Goal: Information Seeking & Learning: Learn about a topic

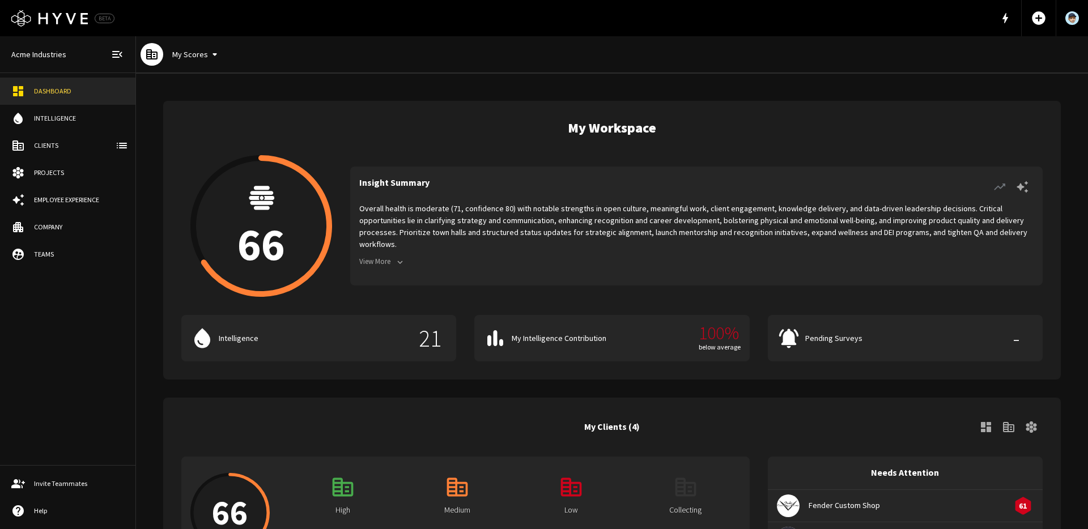
click at [399, 257] on icon "button" at bounding box center [400, 262] width 10 height 10
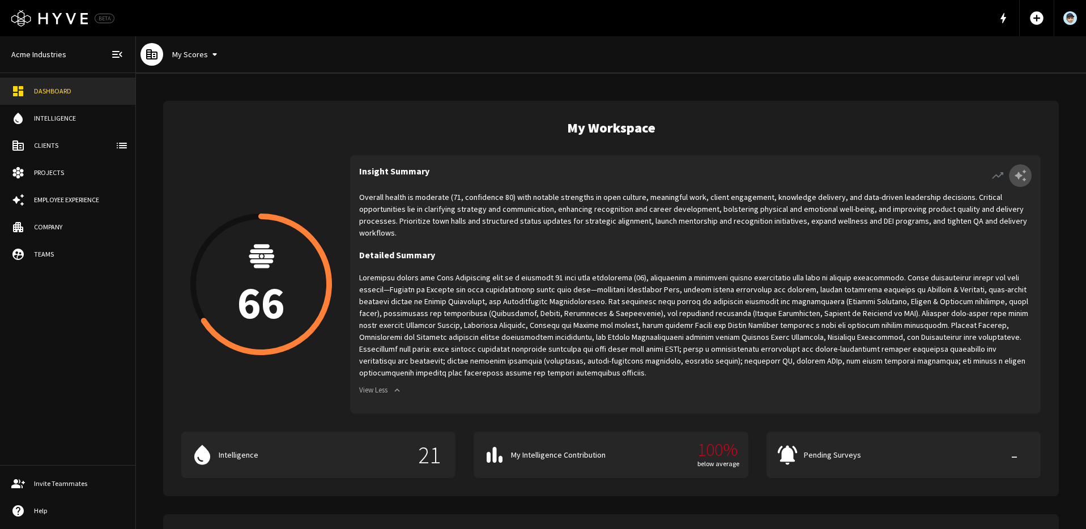
click at [1018, 176] on icon "button" at bounding box center [1020, 176] width 11 height 12
click at [997, 173] on icon "button" at bounding box center [998, 176] width 14 height 14
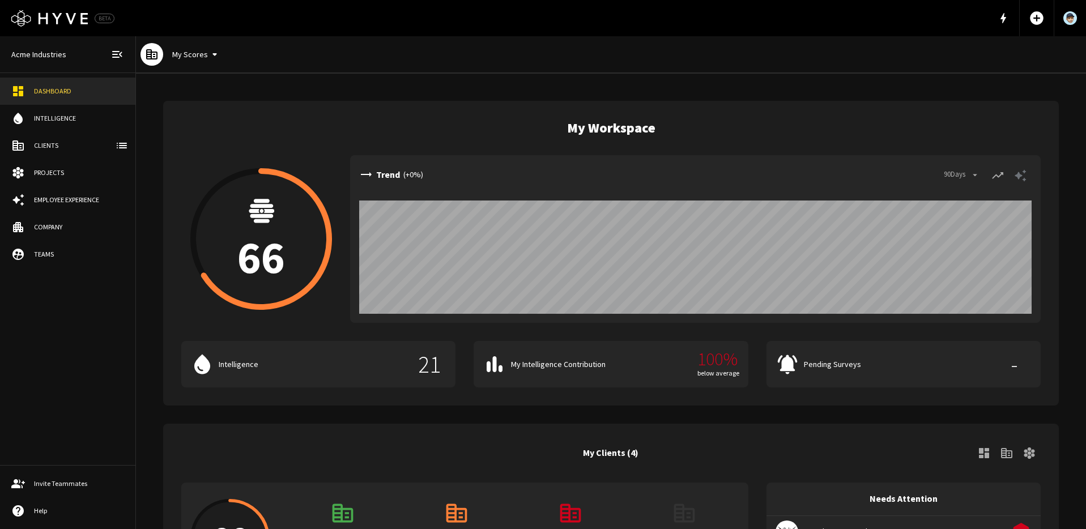
click at [1026, 175] on icon "button" at bounding box center [1021, 176] width 14 height 14
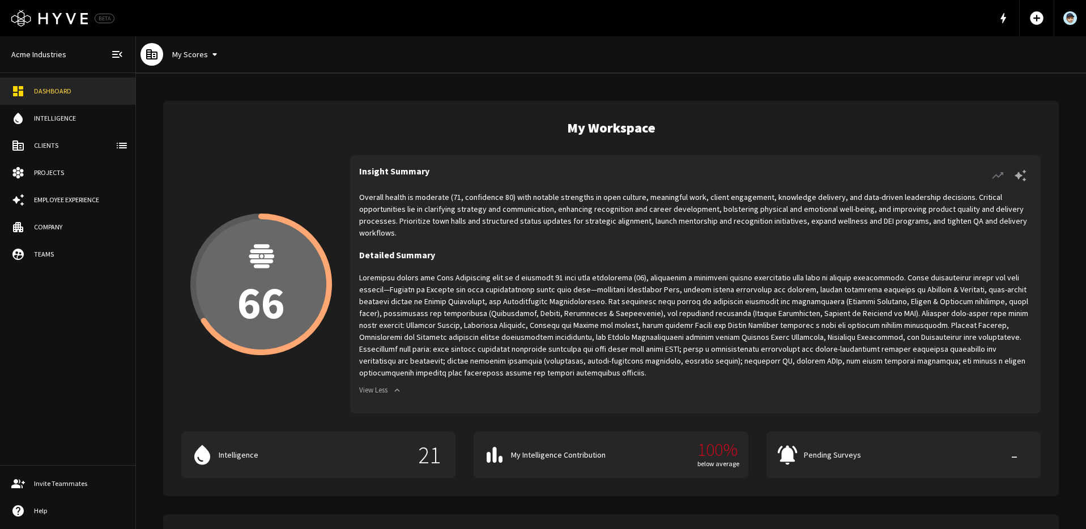
click at [270, 280] on p "66" at bounding box center [261, 302] width 48 height 45
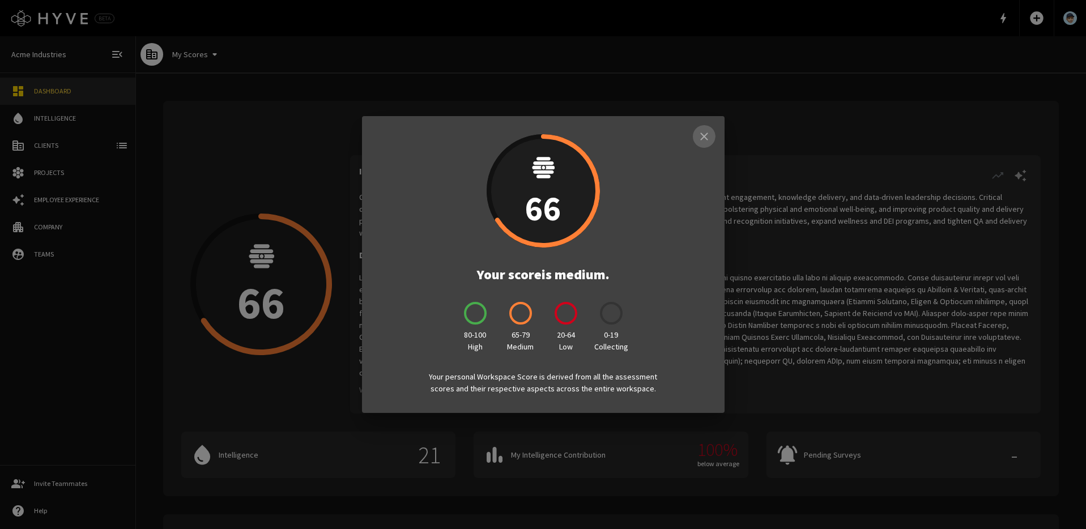
click at [705, 135] on icon "button" at bounding box center [703, 136] width 7 height 7
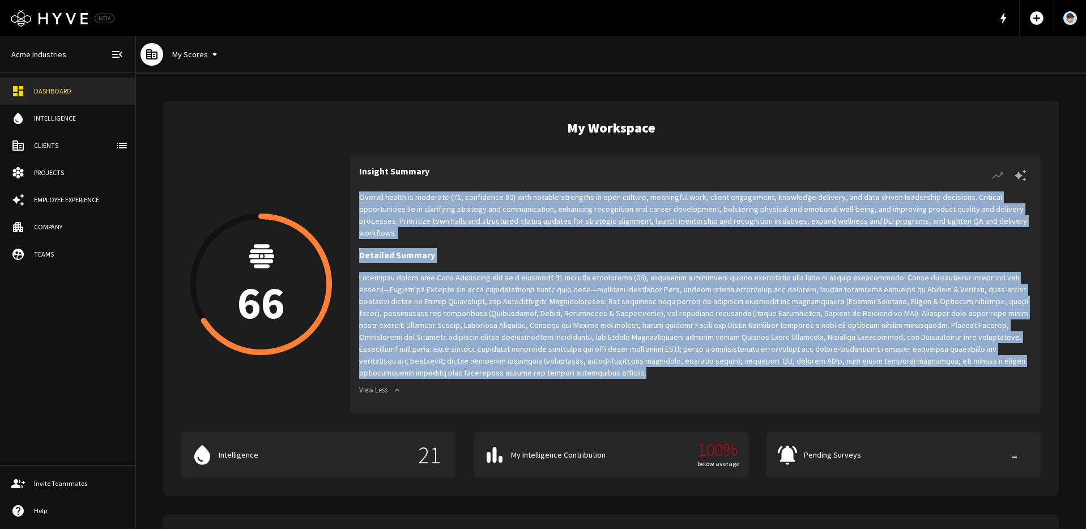
drag, startPoint x: 360, startPoint y: 196, endPoint x: 527, endPoint y: 351, distance: 227.3
click at [525, 368] on div "Overall health is moderate (71, confidence 80) with notable strengths in open c…" at bounding box center [695, 297] width 673 height 213
click at [531, 346] on p at bounding box center [695, 325] width 673 height 107
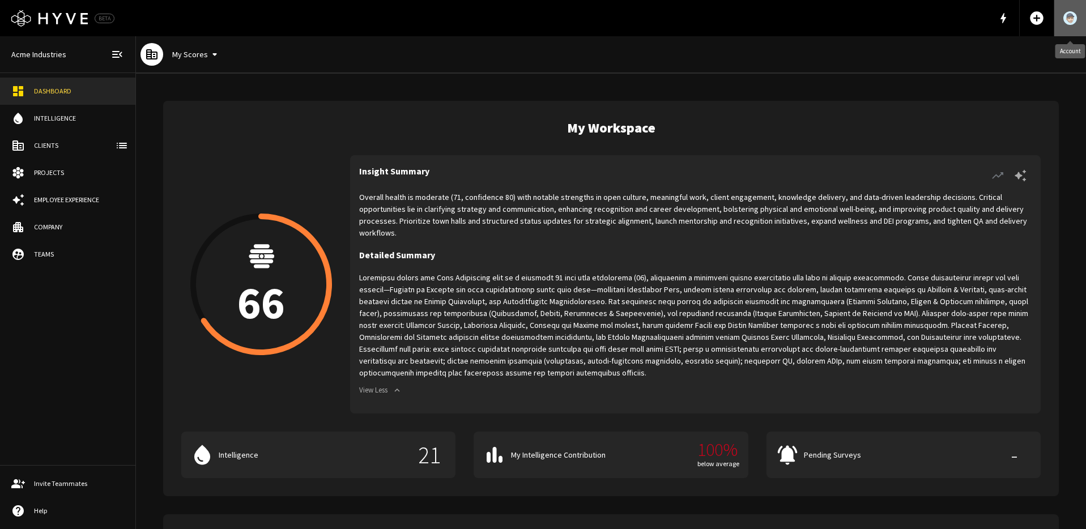
click at [1063, 21] on img "Account" at bounding box center [1070, 18] width 14 height 14
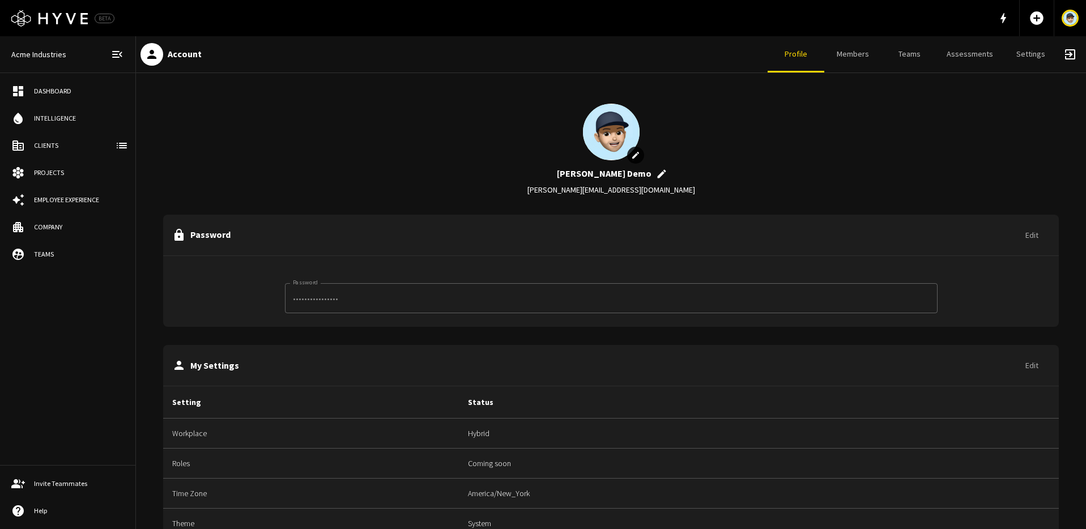
click at [177, 53] on h6 "Account" at bounding box center [185, 54] width 34 height 15
click at [42, 87] on div "Dashboard" at bounding box center [79, 91] width 90 height 10
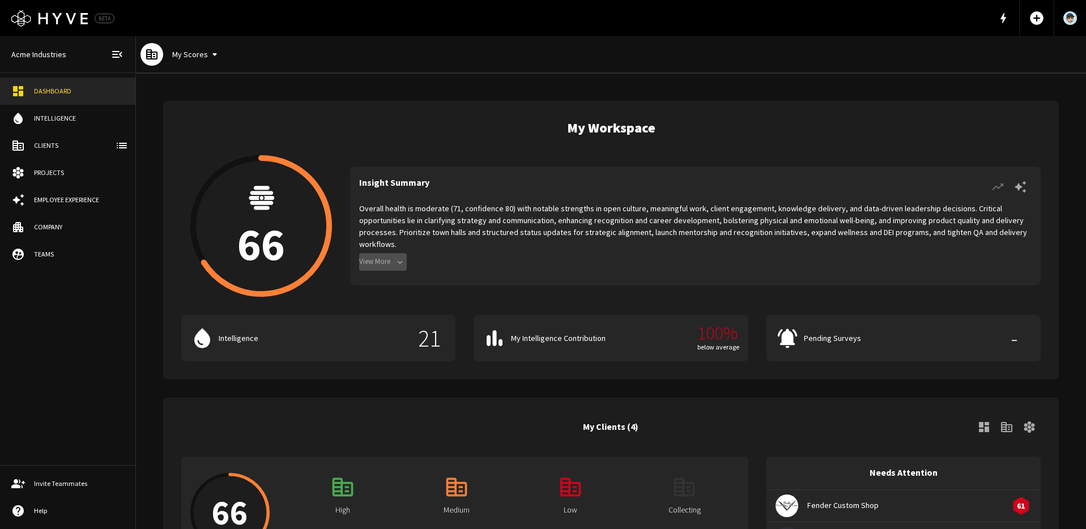
click at [382, 257] on button "View More" at bounding box center [383, 262] width 48 height 18
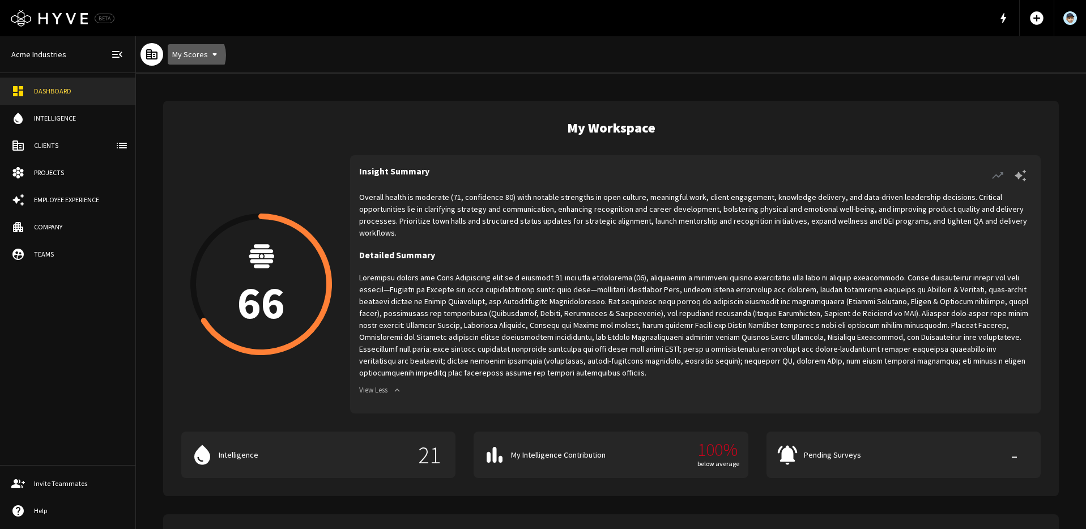
click at [191, 56] on button "My Scores" at bounding box center [197, 54] width 58 height 21
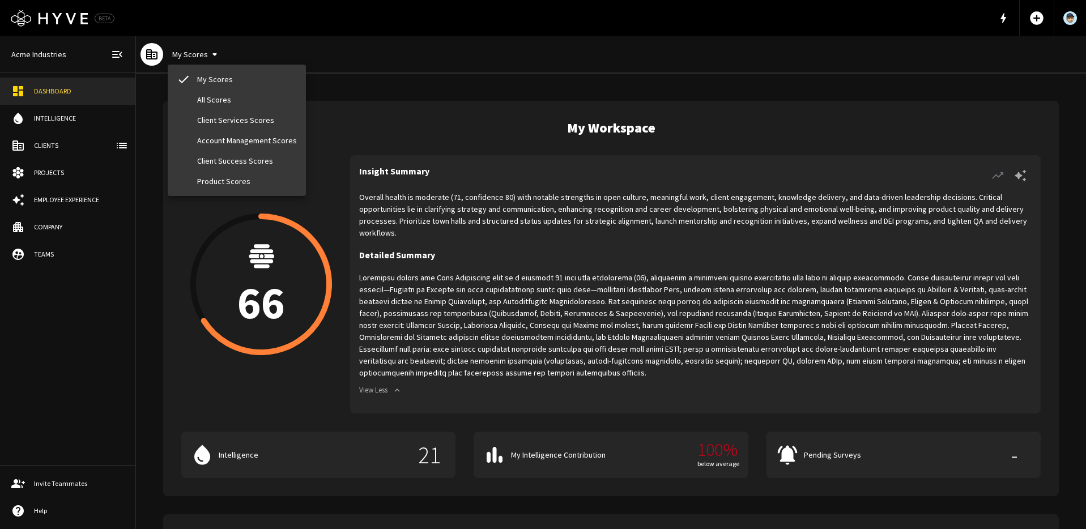
click at [221, 100] on li "All Scores" at bounding box center [237, 100] width 138 height 20
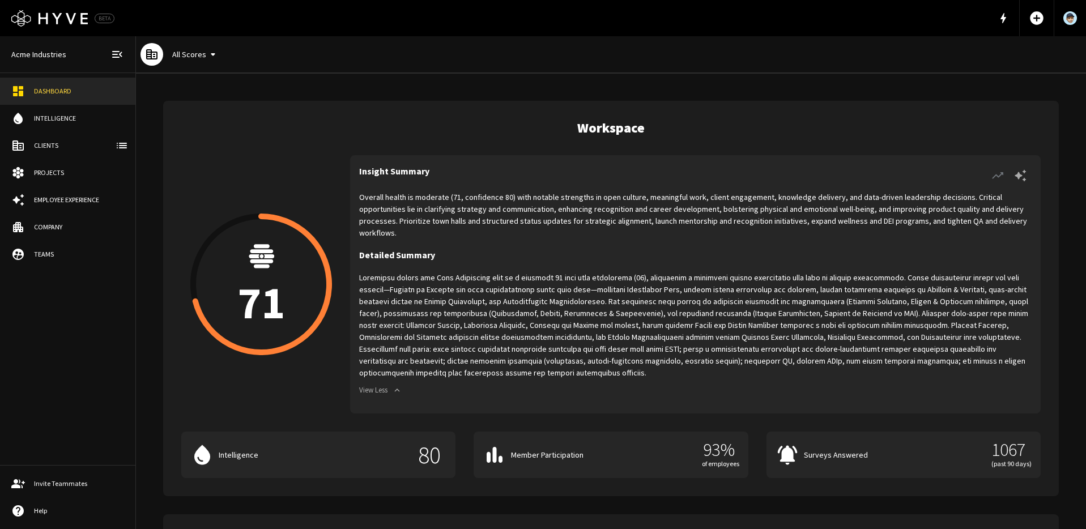
click at [206, 55] on icon "button" at bounding box center [213, 55] width 14 height 14
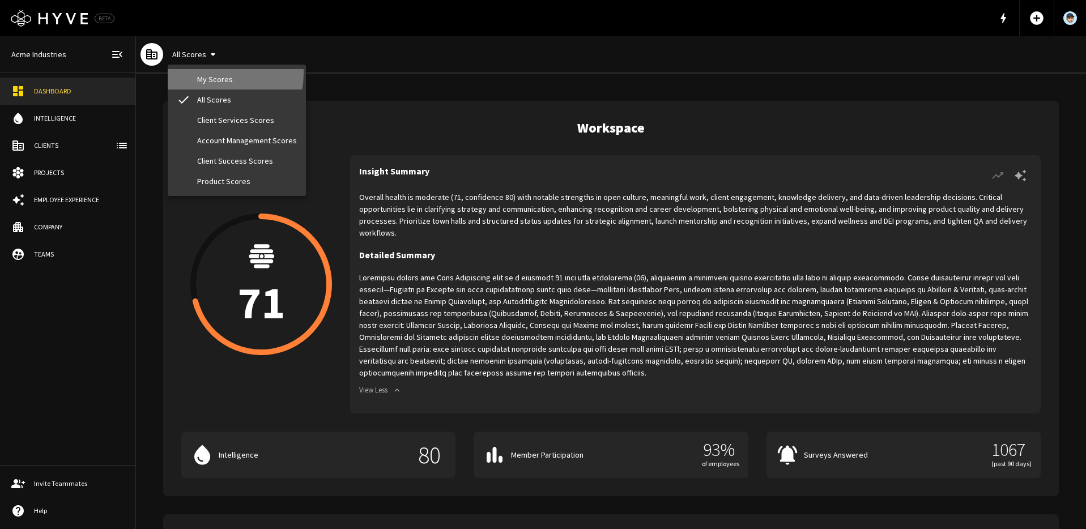
click at [211, 73] on li "My Scores" at bounding box center [237, 79] width 138 height 20
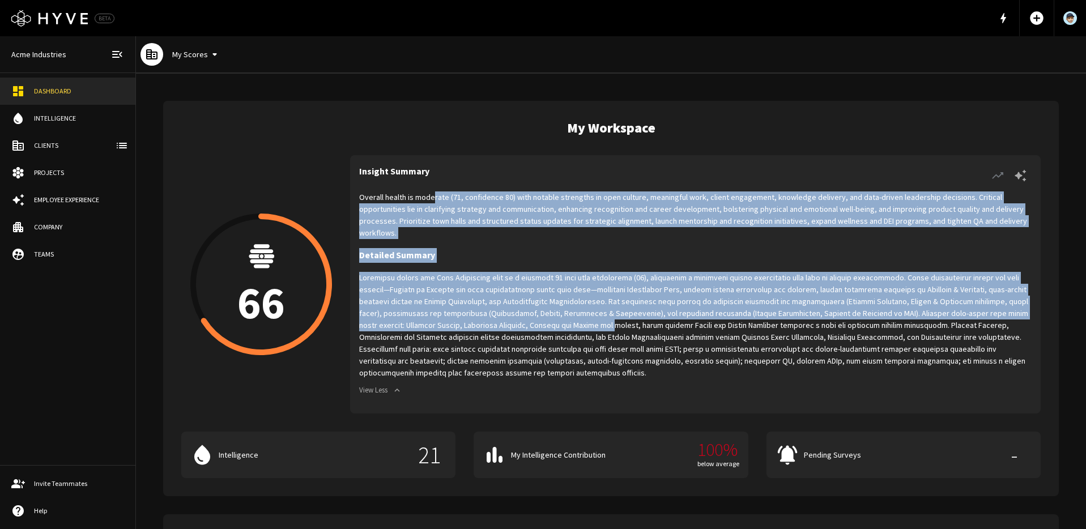
drag, startPoint x: 433, startPoint y: 199, endPoint x: 590, endPoint y: 313, distance: 193.6
click at [590, 313] on div "Overall health is moderate (71, confidence 80) with notable strengths in open c…" at bounding box center [695, 297] width 673 height 213
click at [590, 313] on p at bounding box center [695, 325] width 673 height 107
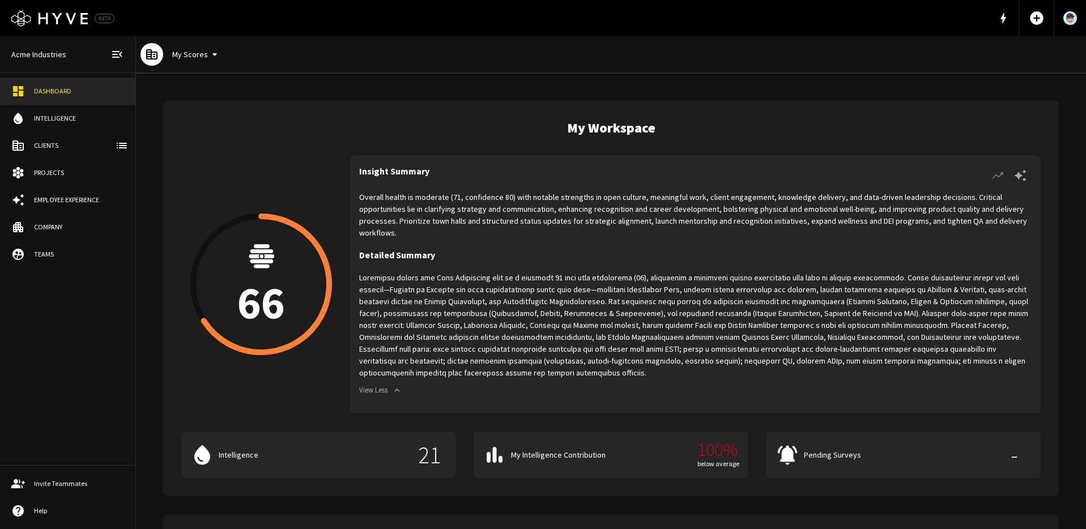
click at [997, 174] on icon "button" at bounding box center [998, 176] width 14 height 14
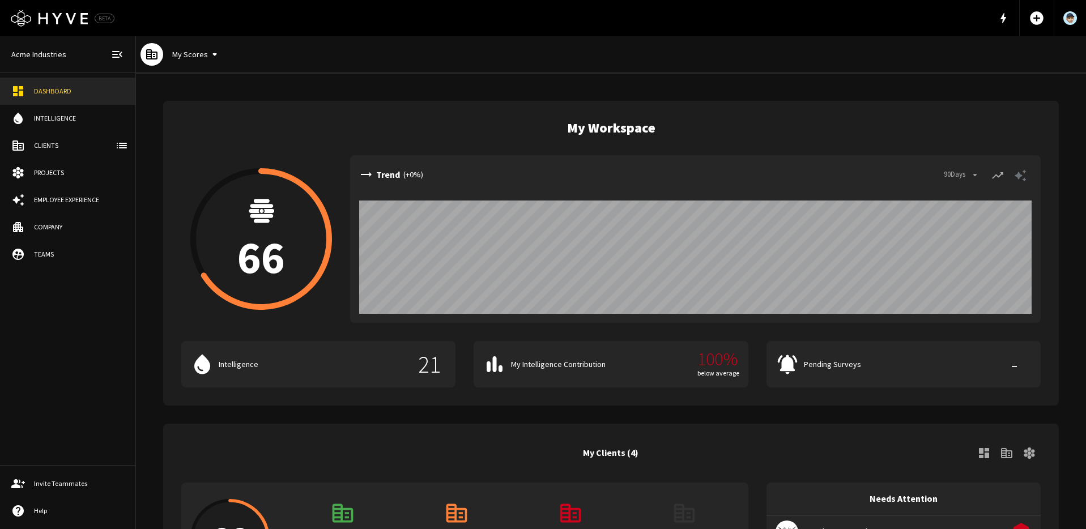
click at [198, 58] on button "My Scores" at bounding box center [197, 54] width 58 height 21
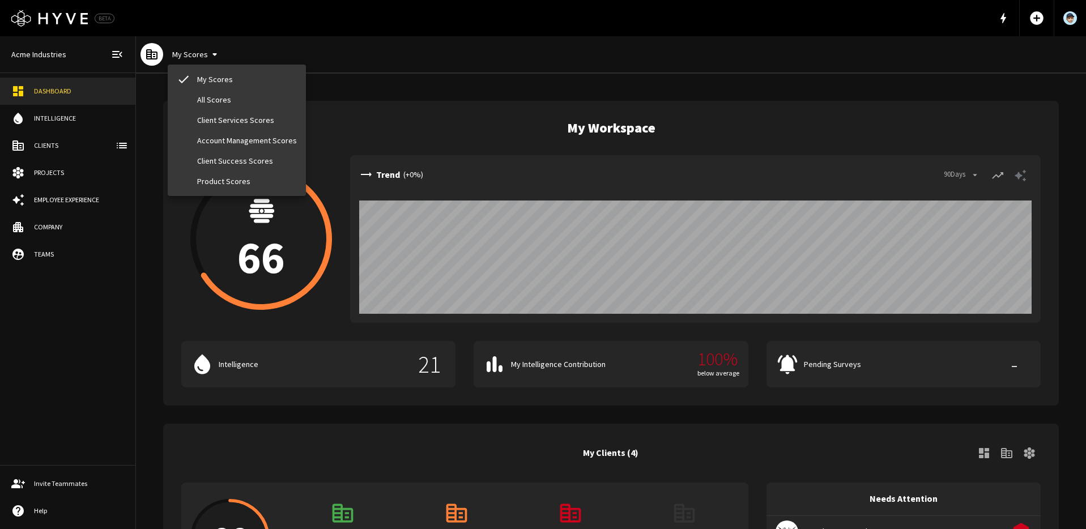
click at [213, 100] on li "All Scores" at bounding box center [237, 100] width 138 height 20
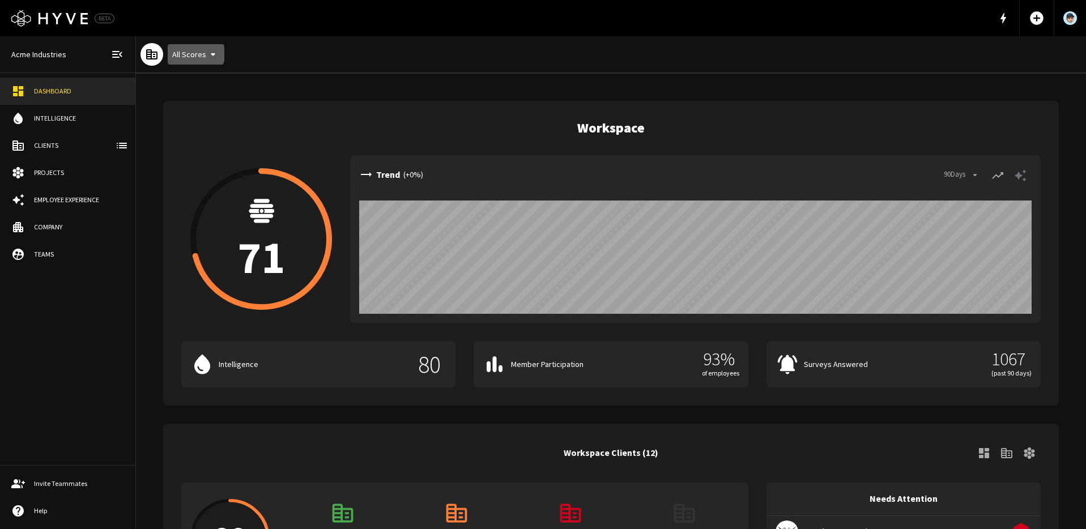
click at [193, 50] on button "All Scores" at bounding box center [196, 54] width 57 height 21
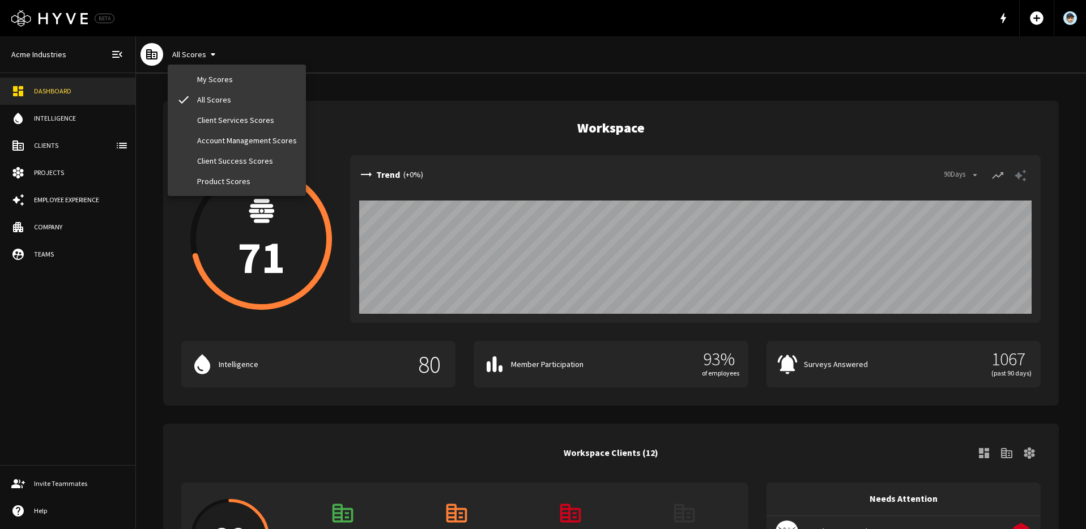
click at [201, 79] on li "My Scores" at bounding box center [237, 79] width 138 height 20
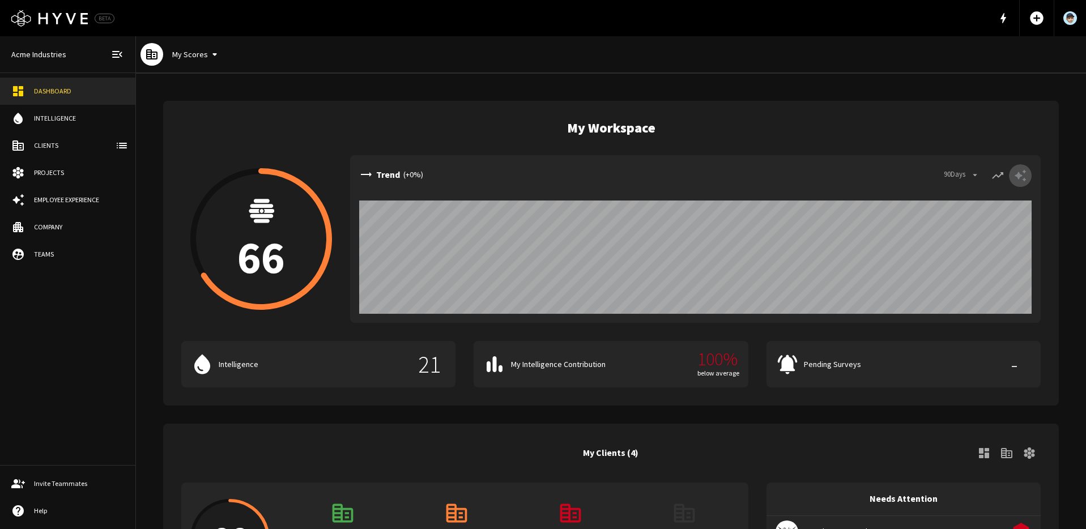
click at [1027, 173] on icon "button" at bounding box center [1021, 176] width 14 height 14
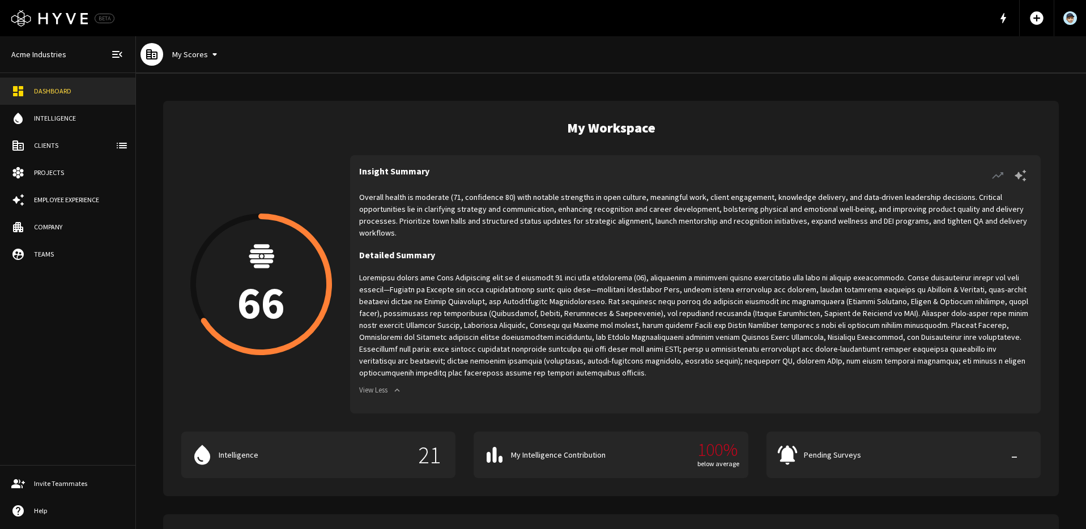
click at [1001, 173] on icon "button" at bounding box center [998, 176] width 14 height 14
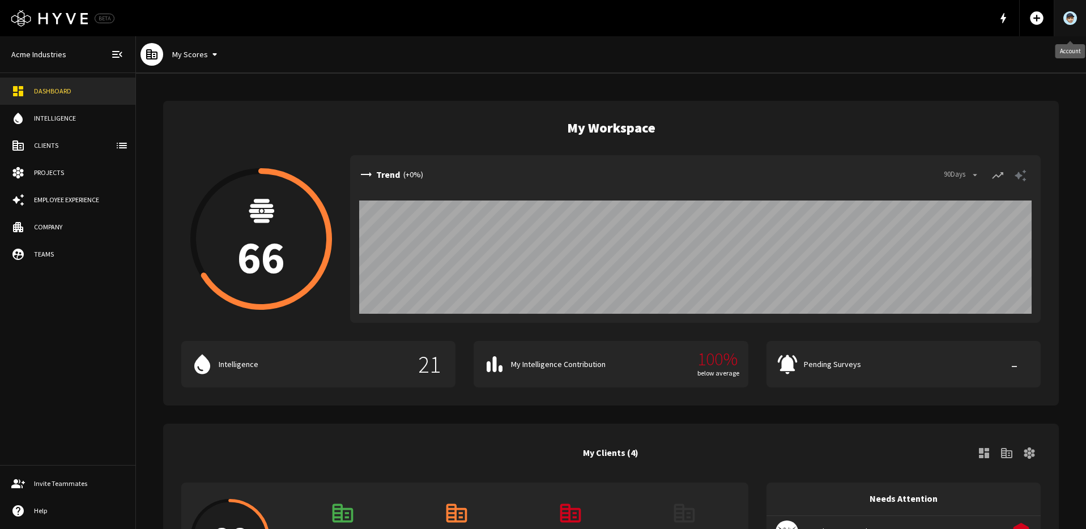
click at [1080, 22] on link "Account" at bounding box center [1070, 18] width 32 height 36
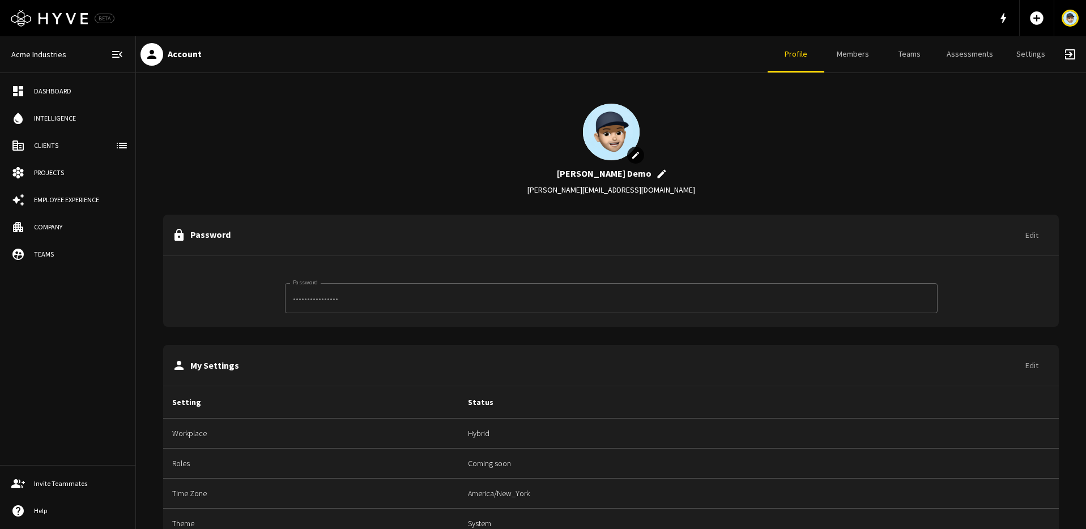
click at [551, 57] on div "person Account Profile Members Teams Assessments Settings exit_to_app" at bounding box center [611, 54] width 950 height 37
click at [71, 91] on div "Dashboard" at bounding box center [79, 91] width 90 height 10
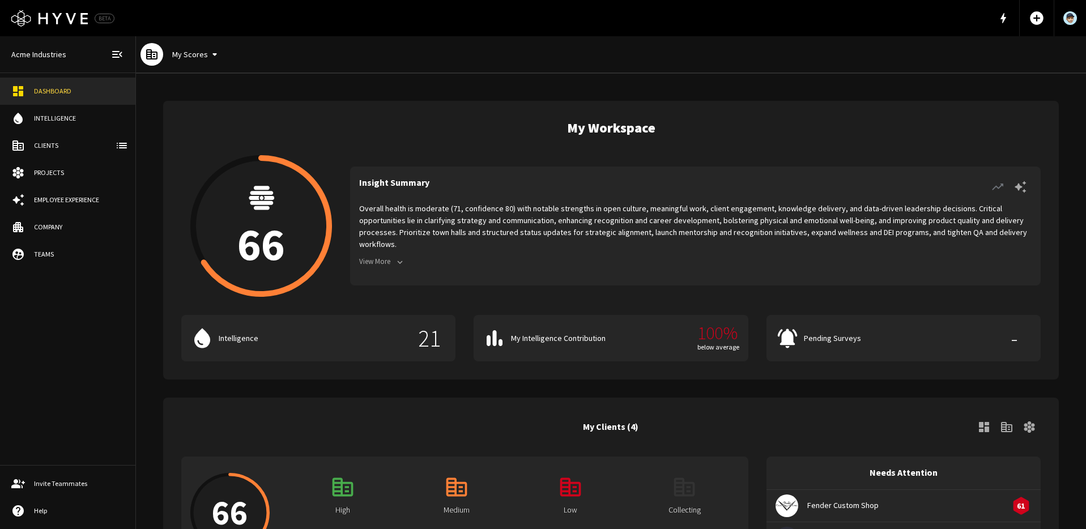
click at [379, 255] on button "View More" at bounding box center [383, 262] width 48 height 18
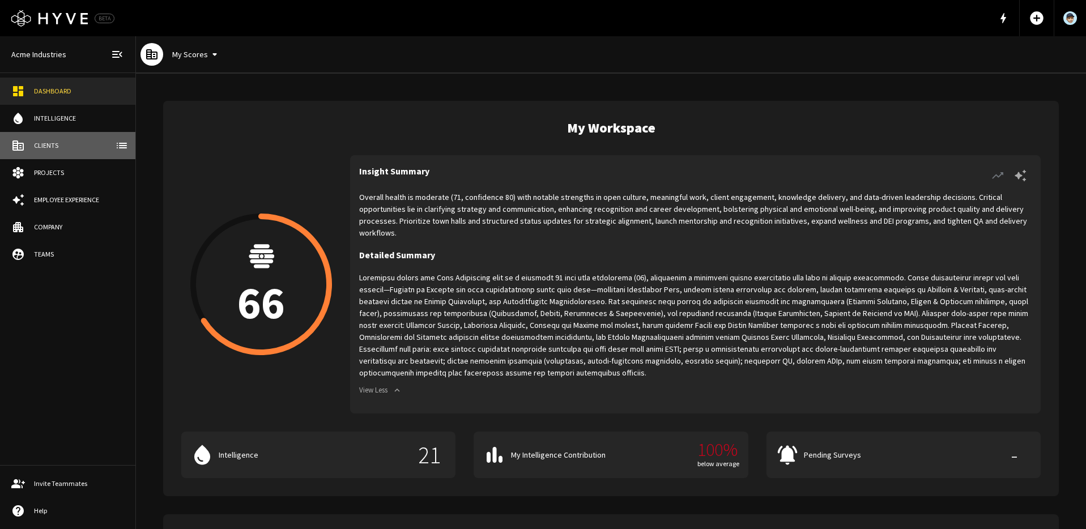
click at [59, 150] on div "Clients" at bounding box center [79, 146] width 90 height 10
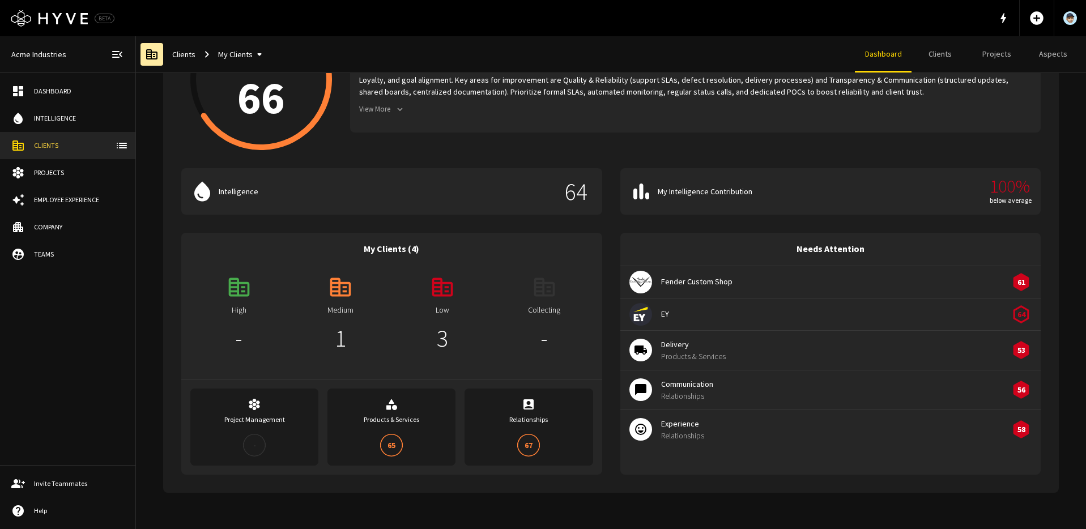
scroll to position [182, 0]
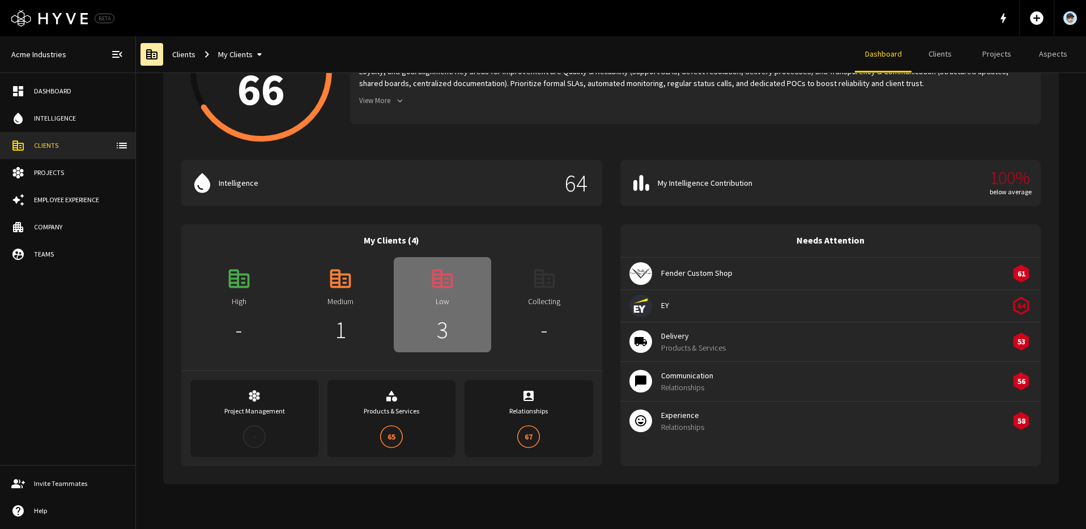
click at [440, 286] on icon at bounding box center [442, 278] width 25 height 25
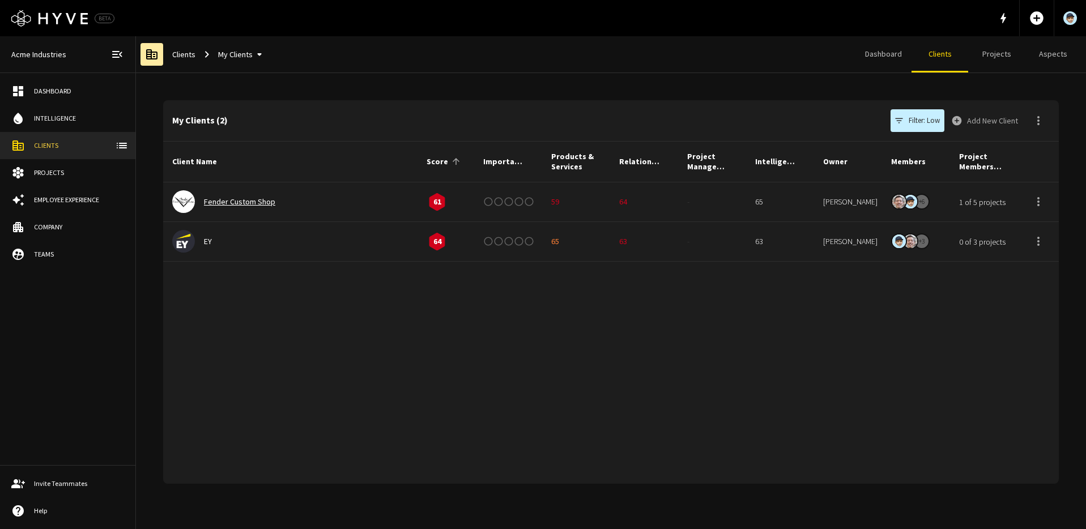
click at [227, 201] on link "Fender Custom Shop" at bounding box center [239, 202] width 71 height 10
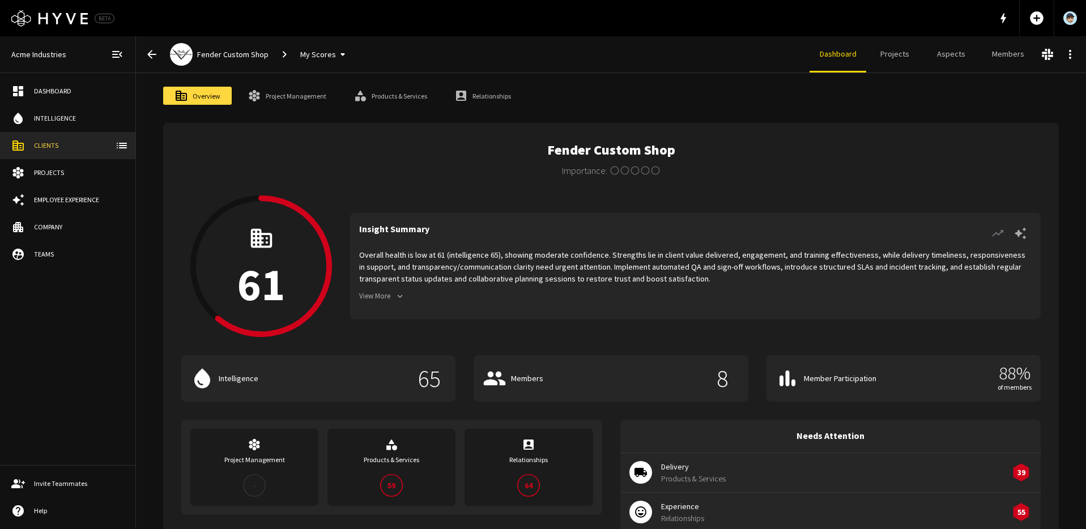
click at [320, 55] on button "My Scores" at bounding box center [325, 54] width 58 height 21
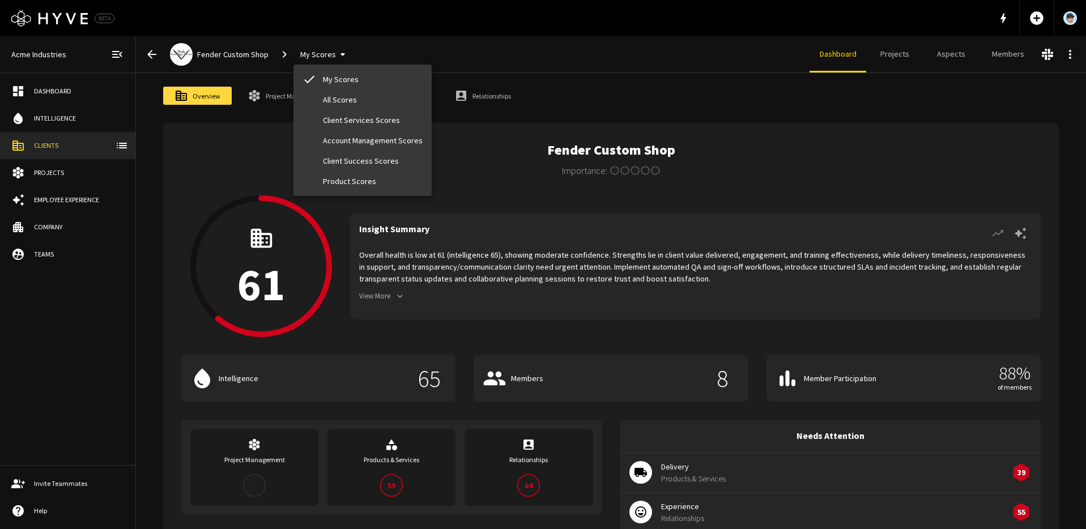
click at [344, 97] on li "All Scores" at bounding box center [362, 100] width 138 height 20
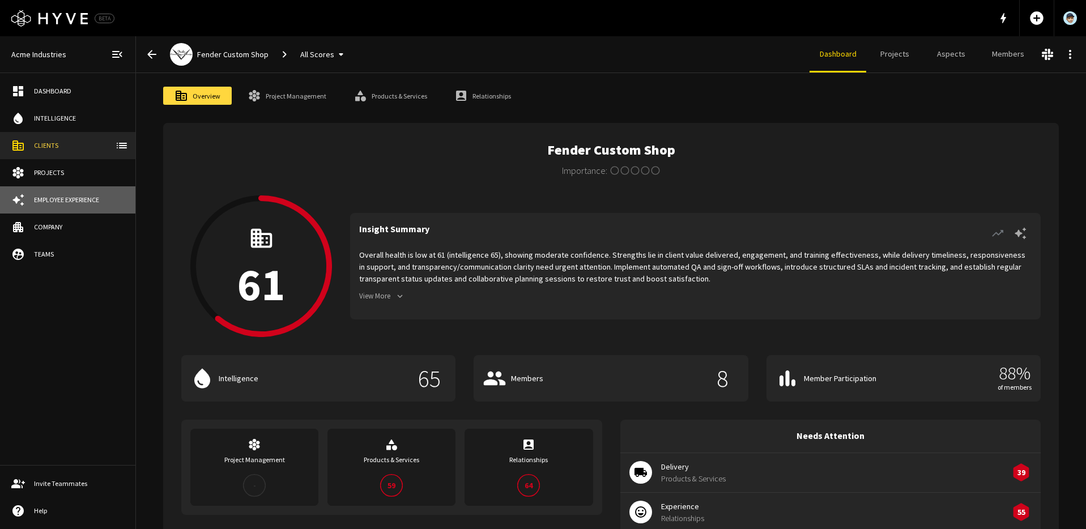
click at [89, 196] on div "Employee Experience" at bounding box center [79, 200] width 90 height 10
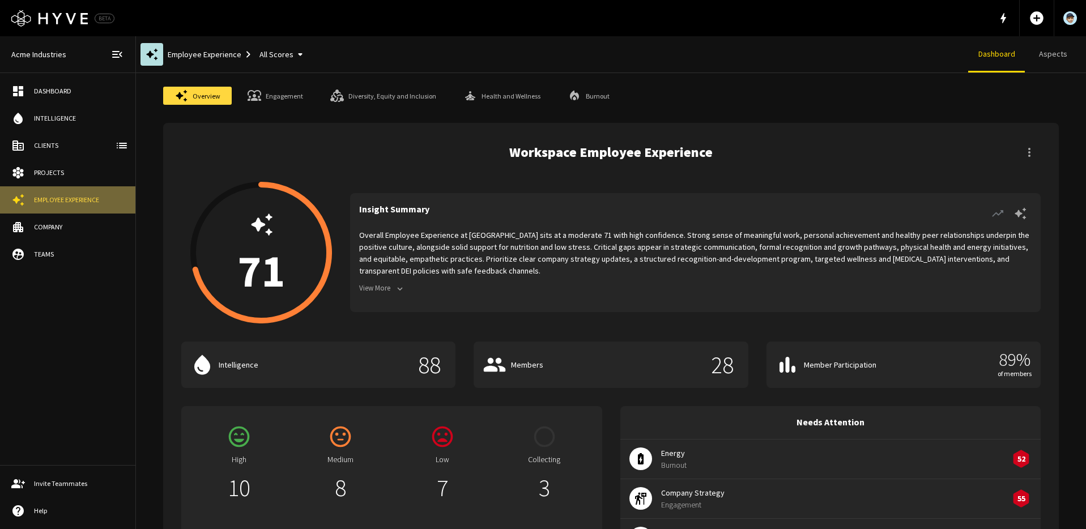
click at [54, 201] on div "Employee Experience" at bounding box center [79, 200] width 90 height 10
click at [285, 95] on link "Engagement" at bounding box center [275, 96] width 78 height 18
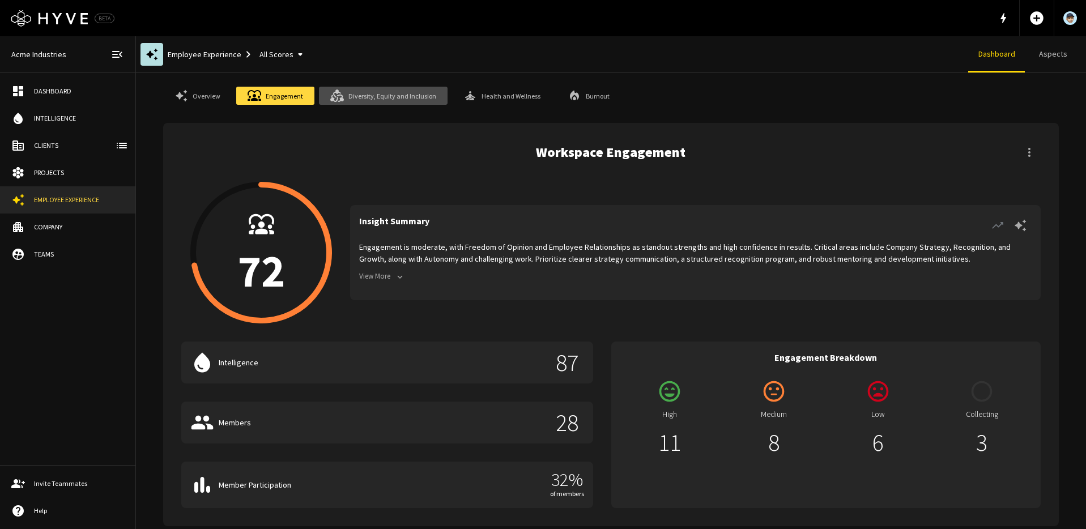
click at [398, 95] on link "Diversity, Equity and Inclusion" at bounding box center [383, 96] width 129 height 18
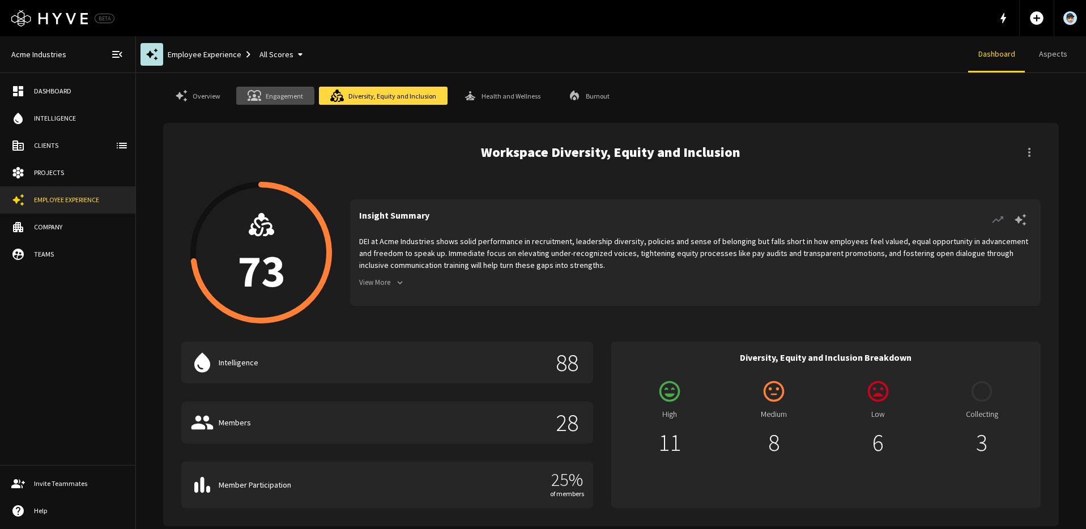
click at [263, 98] on link "Engagement" at bounding box center [275, 96] width 78 height 18
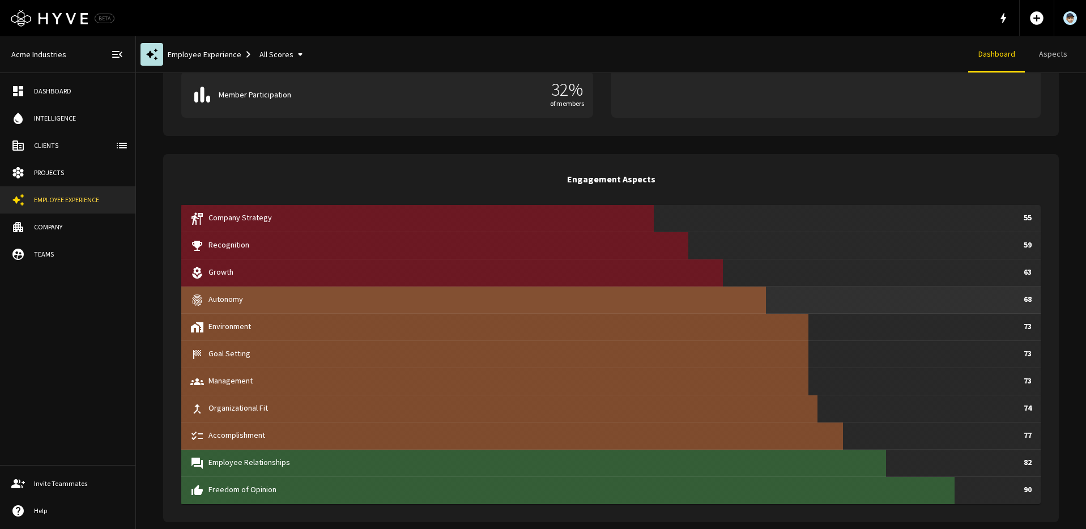
scroll to position [387, 0]
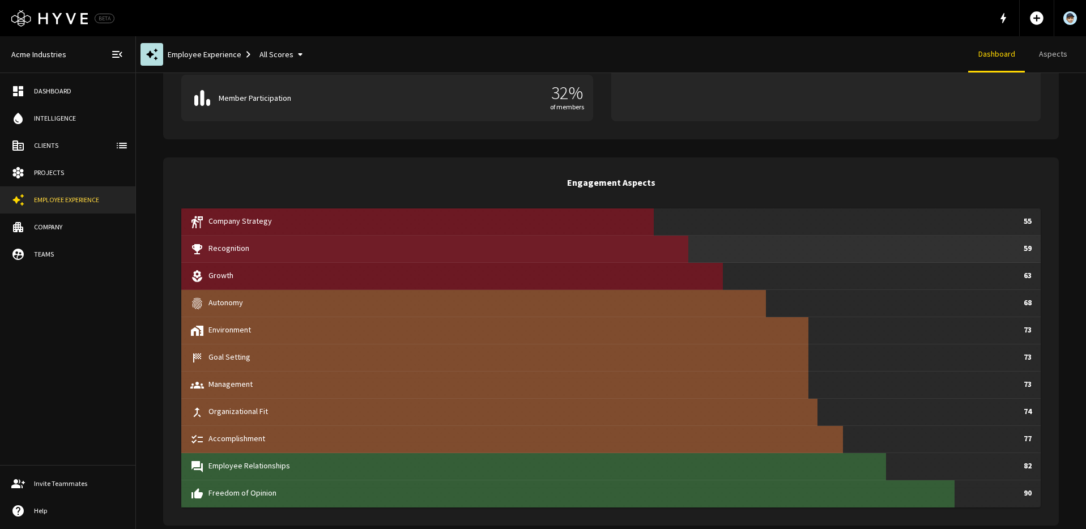
click at [503, 251] on p "Recognition" at bounding box center [613, 248] width 811 height 12
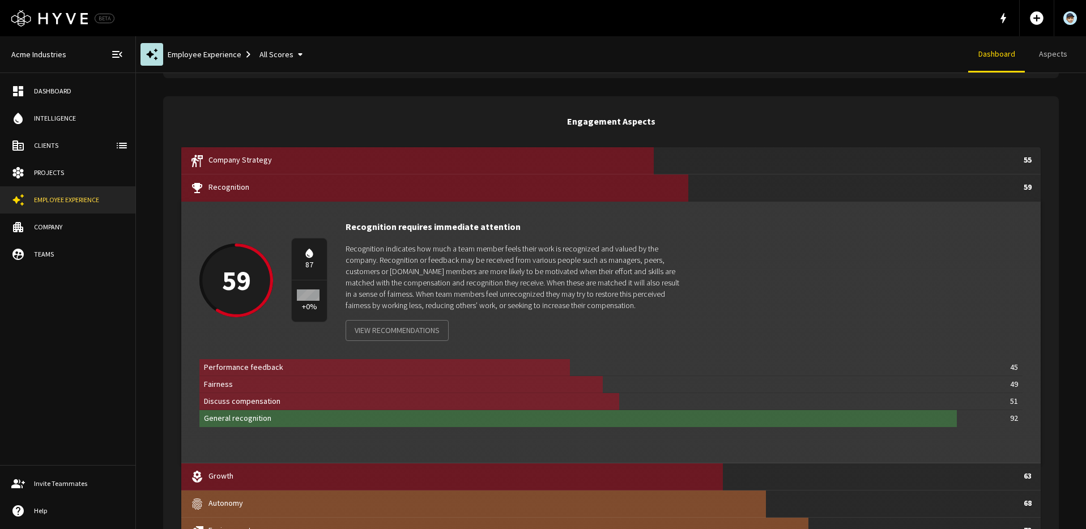
scroll to position [0, 0]
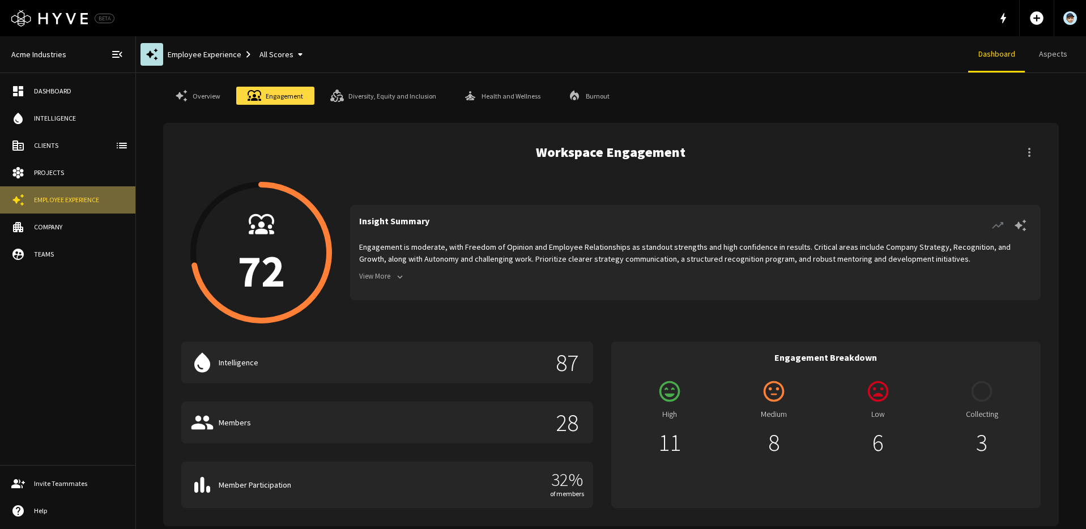
click at [64, 197] on div "Employee Experience" at bounding box center [79, 200] width 90 height 10
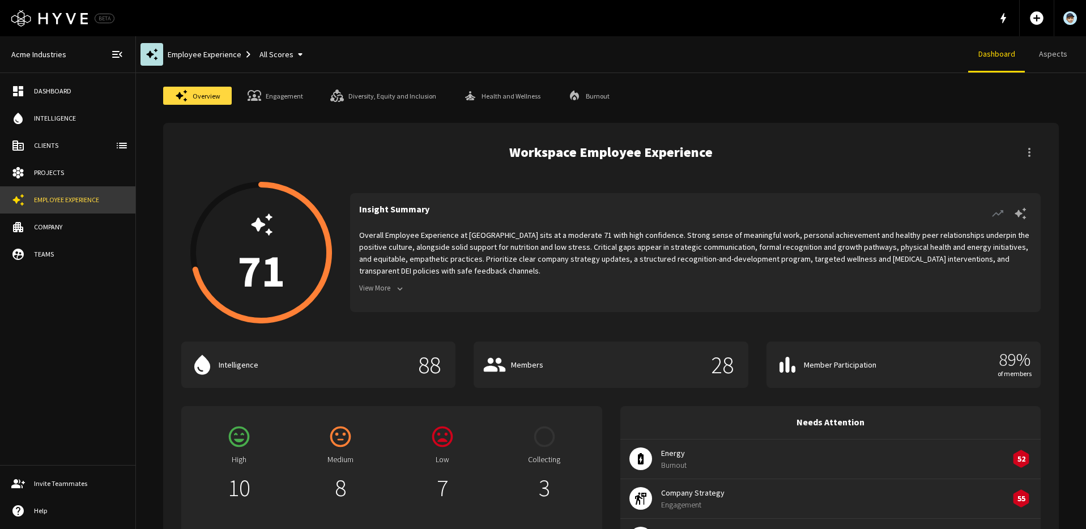
click at [75, 198] on div "Employee Experience" at bounding box center [79, 200] width 90 height 10
click at [283, 54] on button "All Scores" at bounding box center [283, 54] width 57 height 21
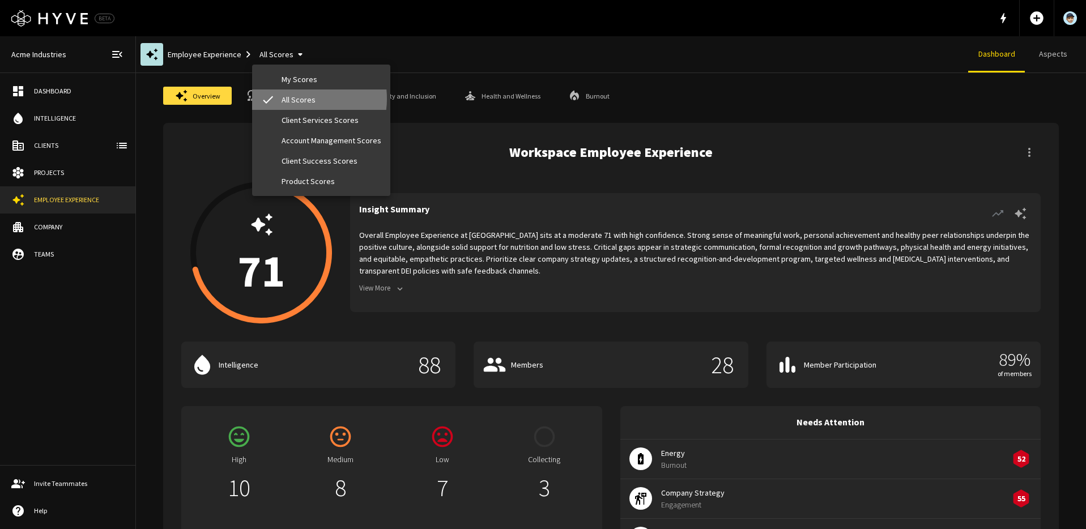
click at [295, 99] on li "check All Scores" at bounding box center [321, 100] width 138 height 20
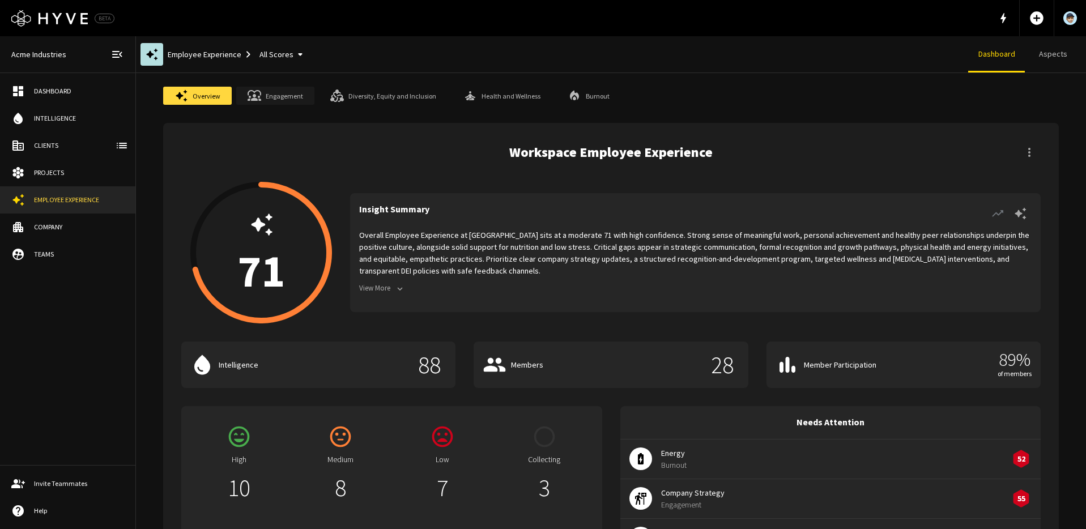
click at [271, 96] on link "Engagement" at bounding box center [275, 96] width 78 height 18
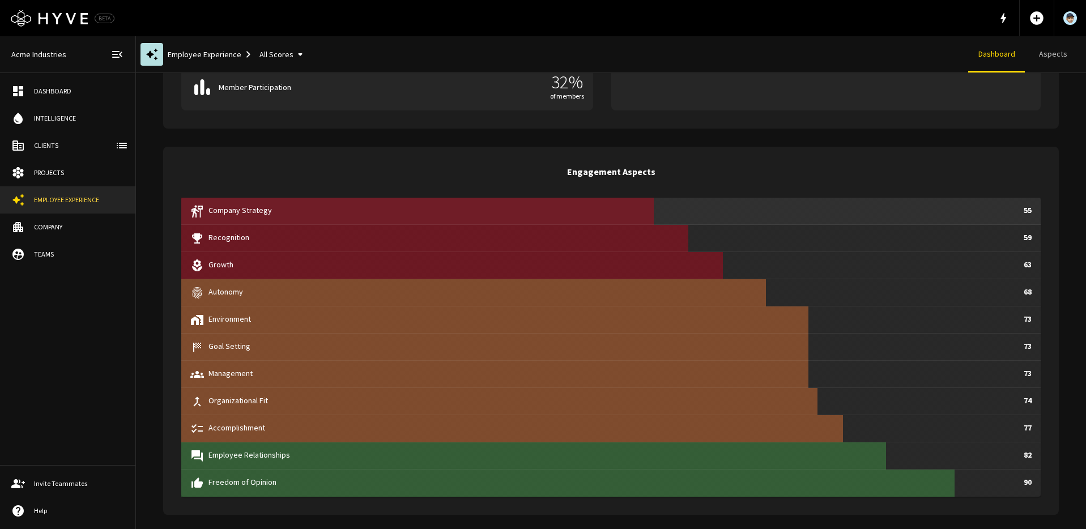
scroll to position [400, 0]
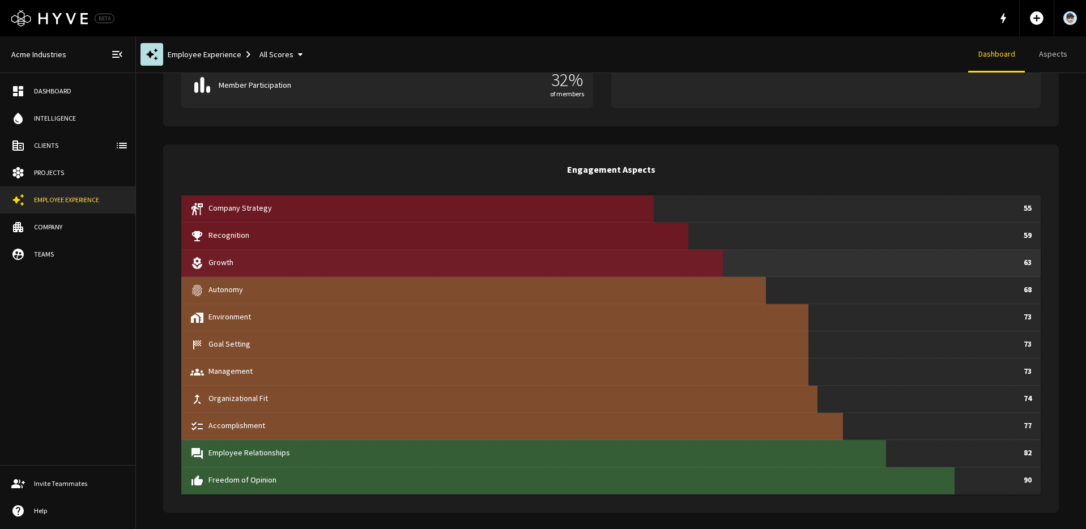
click at [530, 256] on div at bounding box center [452, 263] width 542 height 27
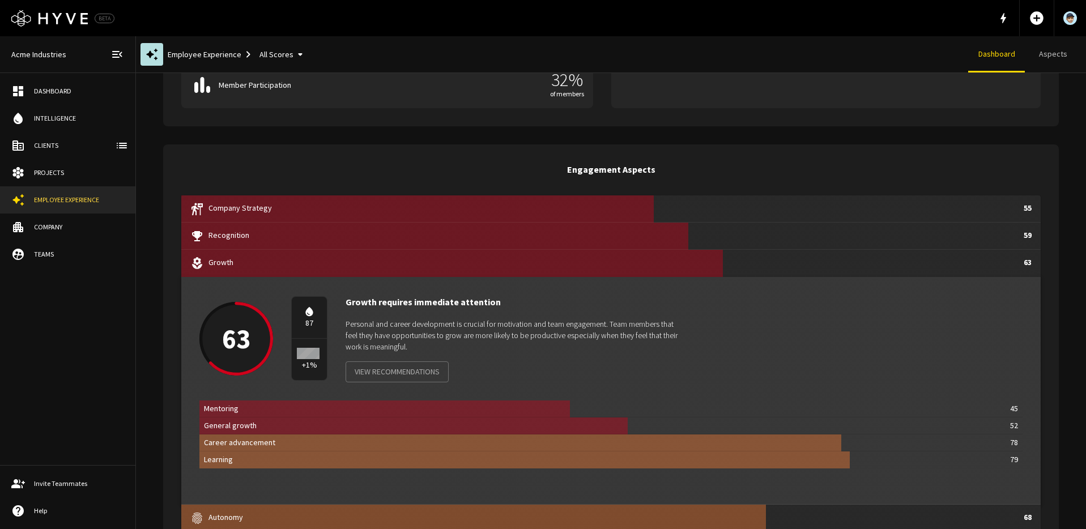
scroll to position [465, 0]
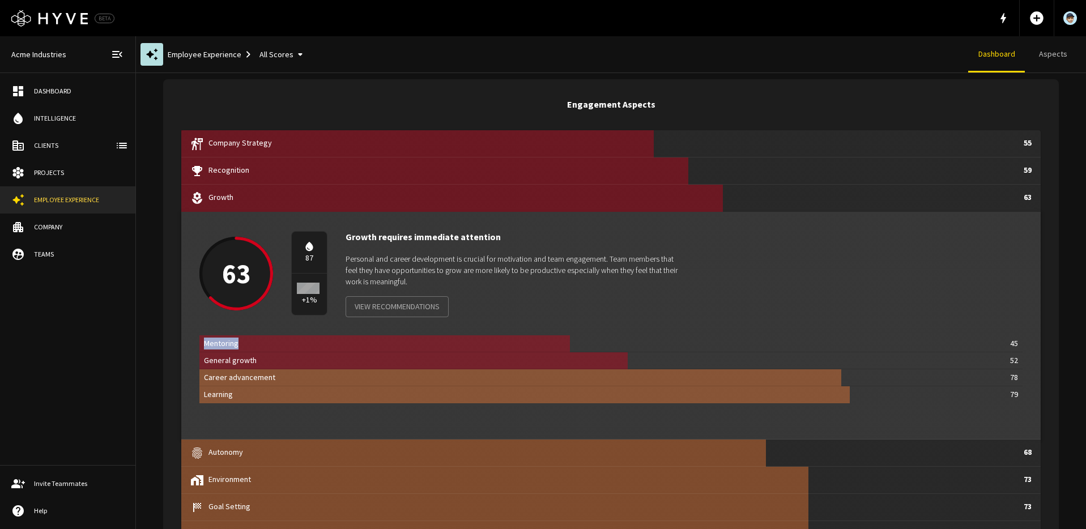
drag, startPoint x: 249, startPoint y: 342, endPoint x: 205, endPoint y: 343, distance: 43.6
click at [205, 343] on p "Mentoring" at bounding box center [605, 344] width 802 height 12
drag, startPoint x: 275, startPoint y: 378, endPoint x: 617, endPoint y: 386, distance: 341.7
click at [227, 376] on p "Career advancement" at bounding box center [605, 378] width 802 height 12
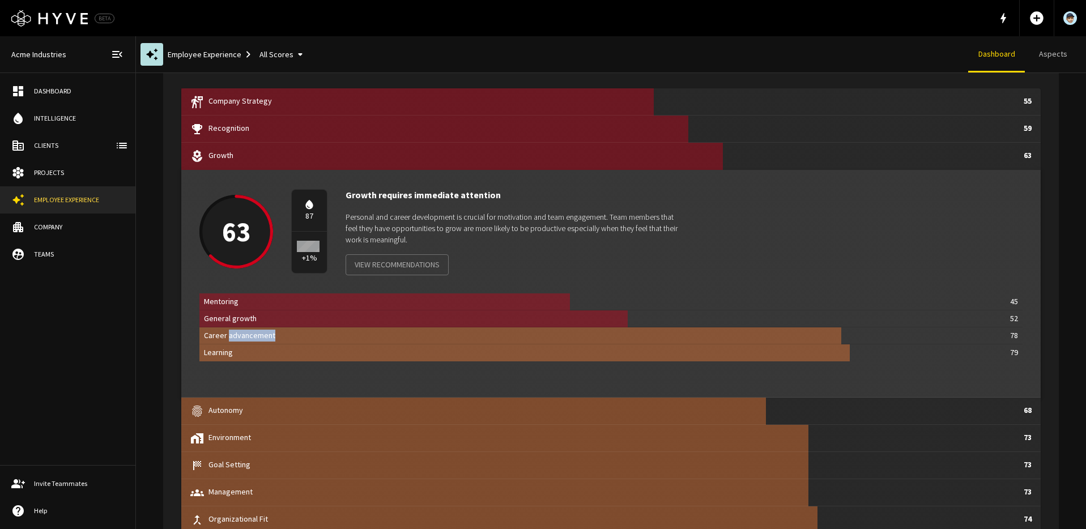
scroll to position [477, 0]
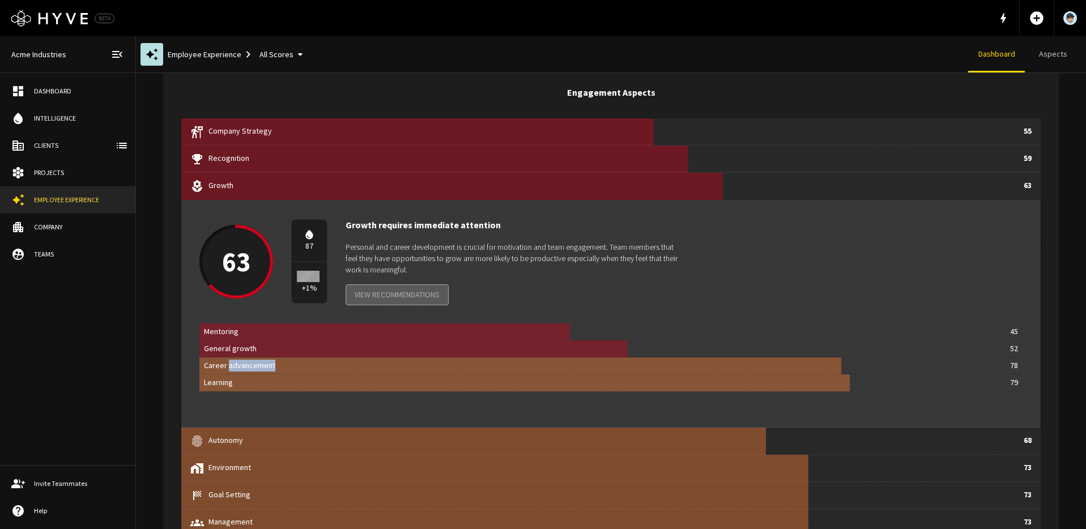
click at [403, 295] on button "View Recommendations" at bounding box center [397, 294] width 103 height 21
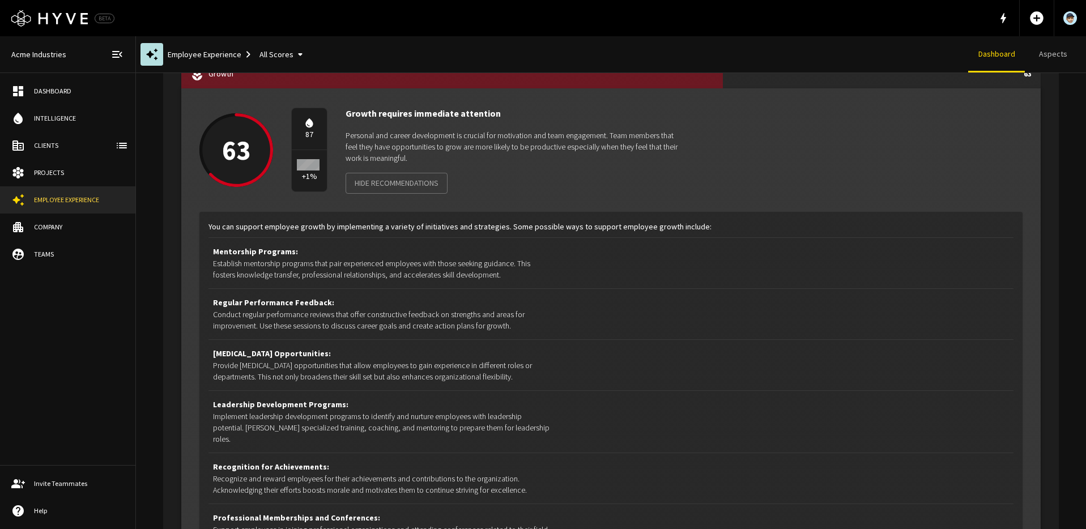
scroll to position [558, 0]
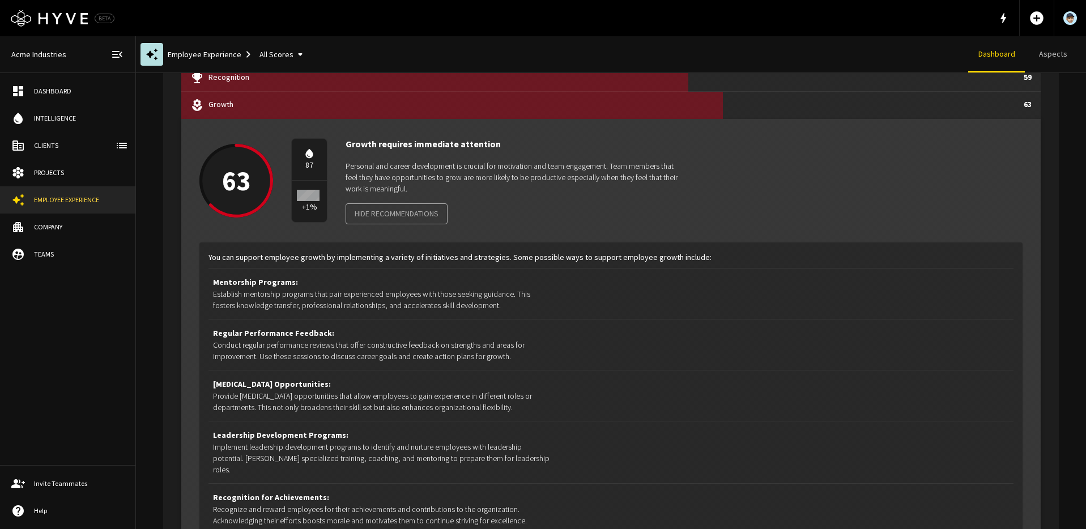
click at [423, 212] on button "Hide Recommendations" at bounding box center [397, 213] width 102 height 21
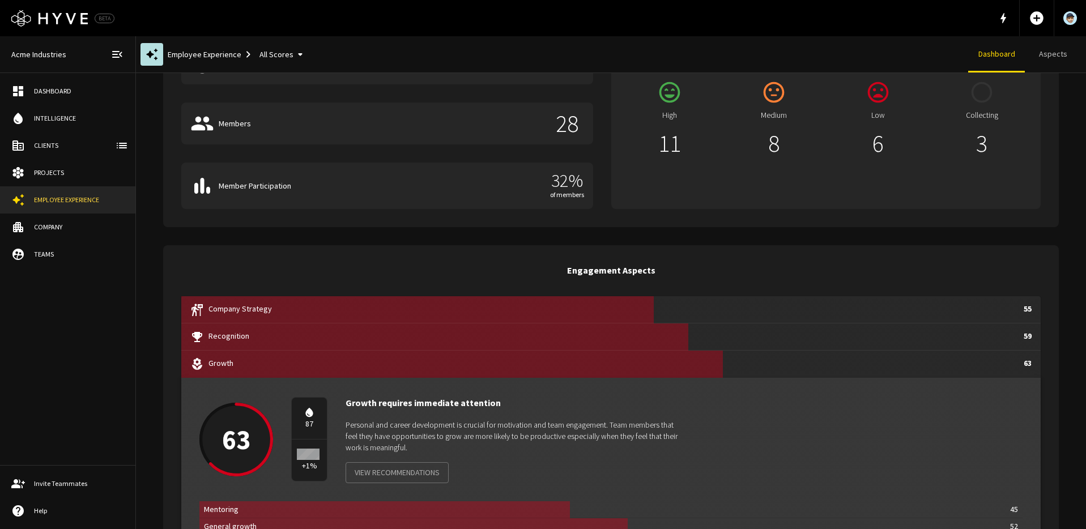
scroll to position [0, 0]
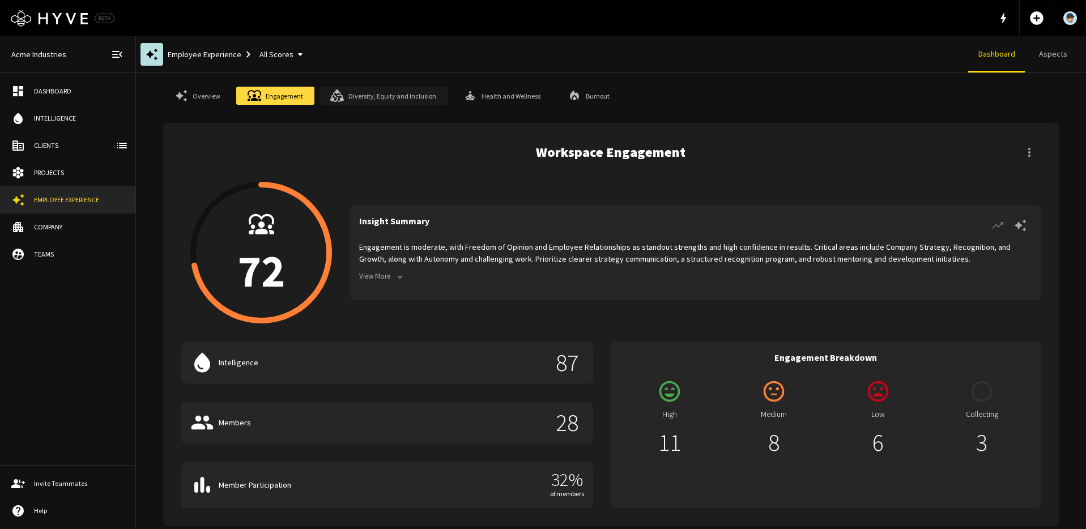
click at [388, 93] on link "Diversity, Equity and Inclusion" at bounding box center [383, 96] width 129 height 18
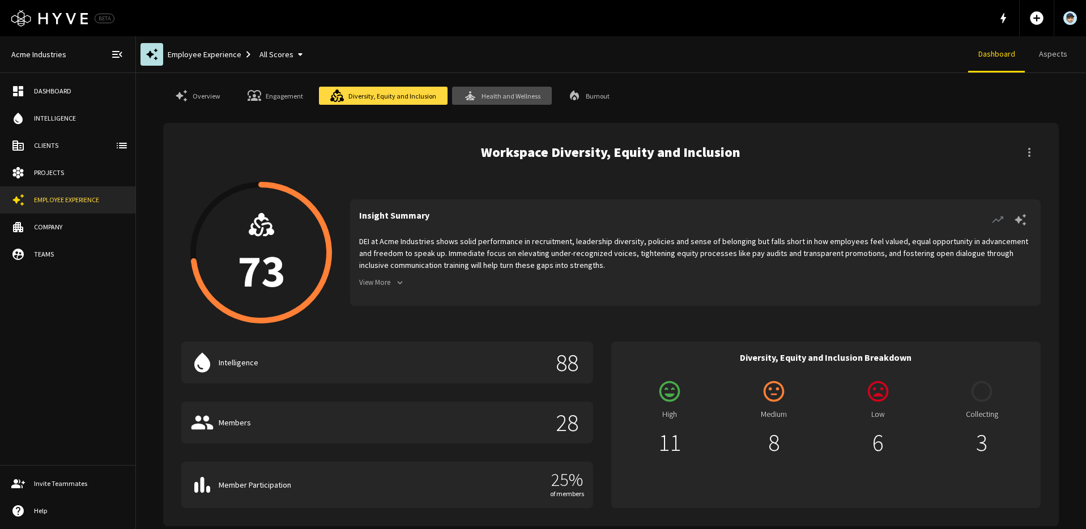
click at [501, 95] on link "Health and Wellness" at bounding box center [502, 96] width 100 height 18
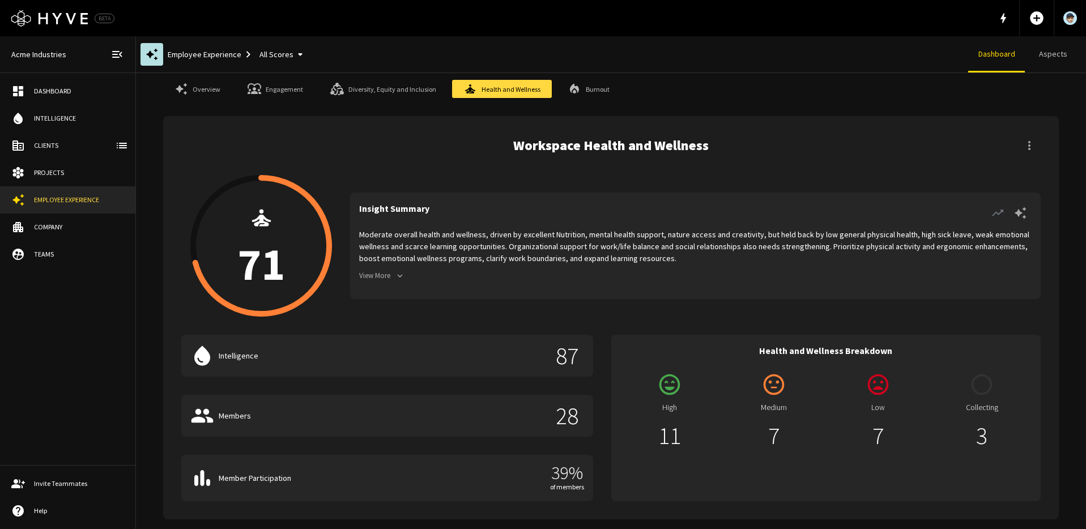
scroll to position [7, 0]
click at [69, 120] on div "Intelligence" at bounding box center [79, 118] width 90 height 10
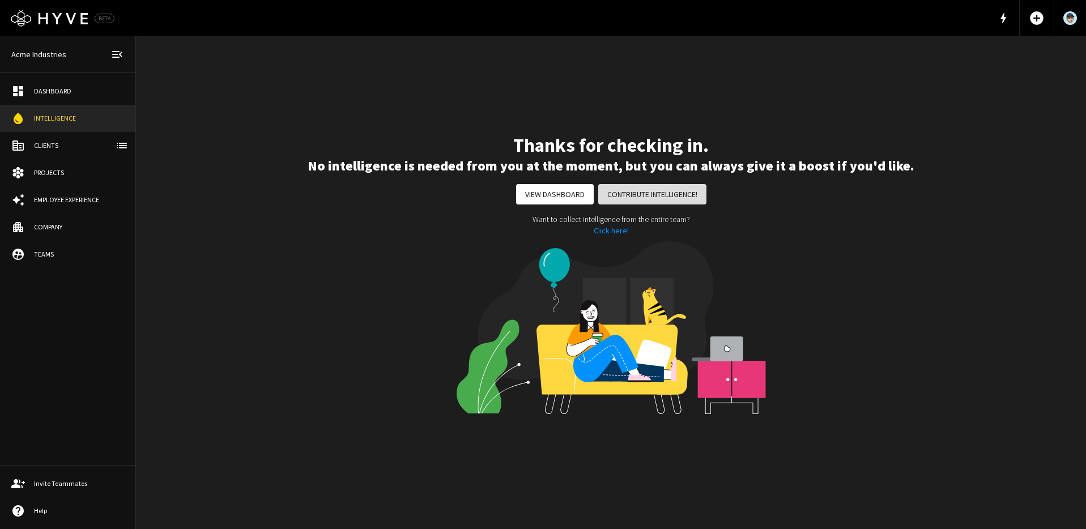
click at [636, 190] on button "Contribute Intelligence!" at bounding box center [652, 194] width 108 height 21
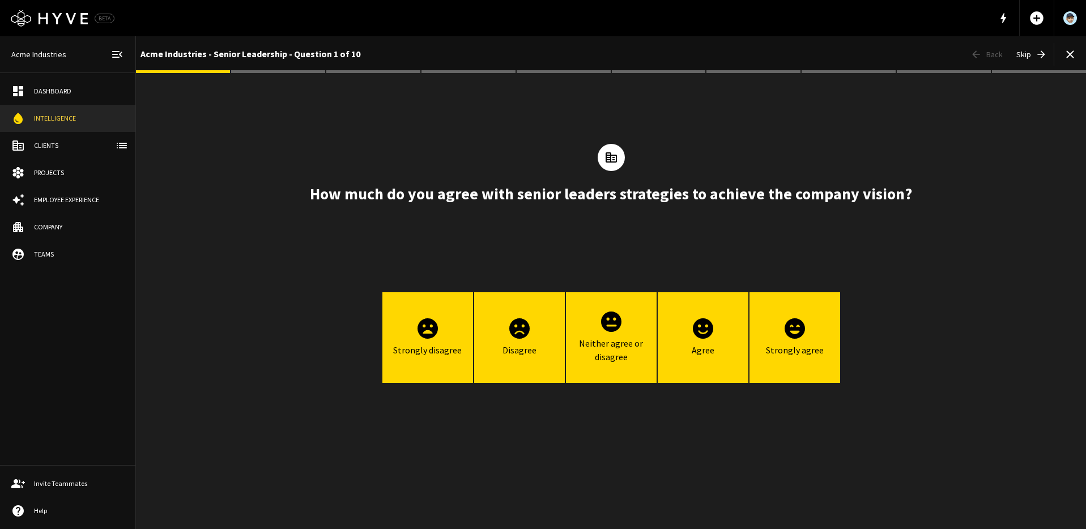
click at [55, 199] on div "Employee Experience" at bounding box center [79, 200] width 90 height 10
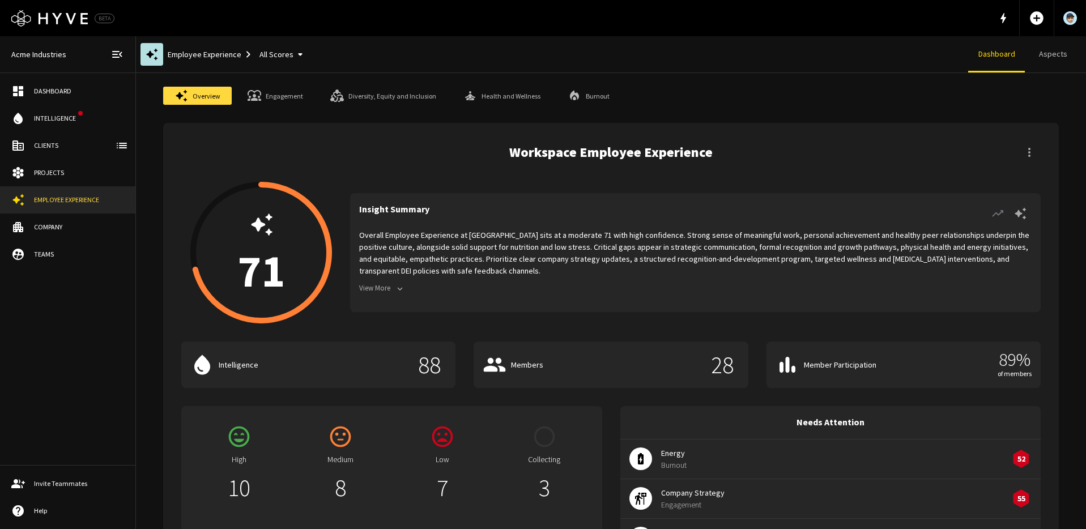
click at [1029, 150] on icon "button" at bounding box center [1029, 152] width 2 height 9
click at [1012, 189] on p "Collect Intelligence" at bounding box center [1024, 192] width 65 height 12
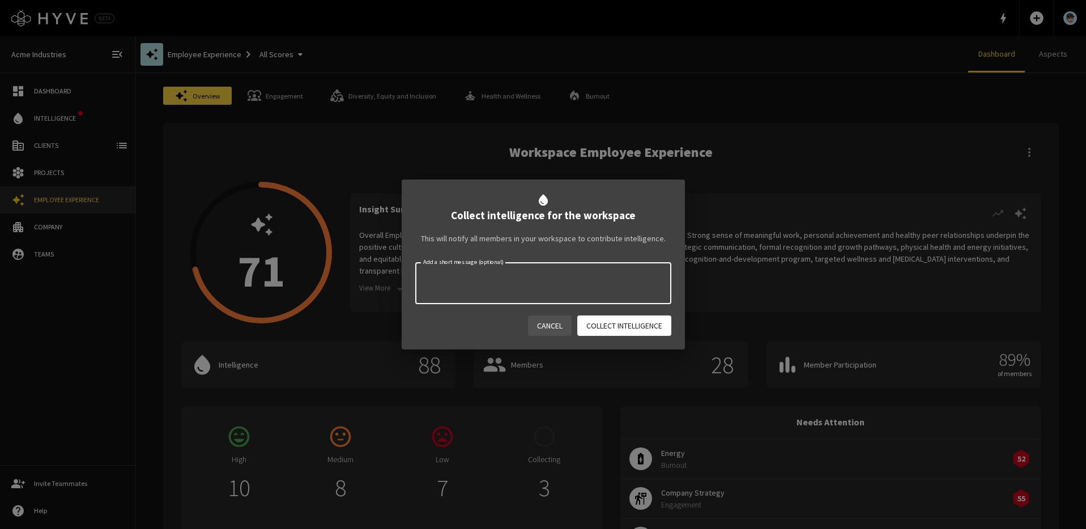
click at [480, 283] on textarea "Add a short message (optional)" at bounding box center [543, 283] width 240 height 23
type textarea "Pdo"
click at [830, 148] on div "water_drop Collect intelligence for the workspace This will notify all members …" at bounding box center [543, 264] width 1086 height 529
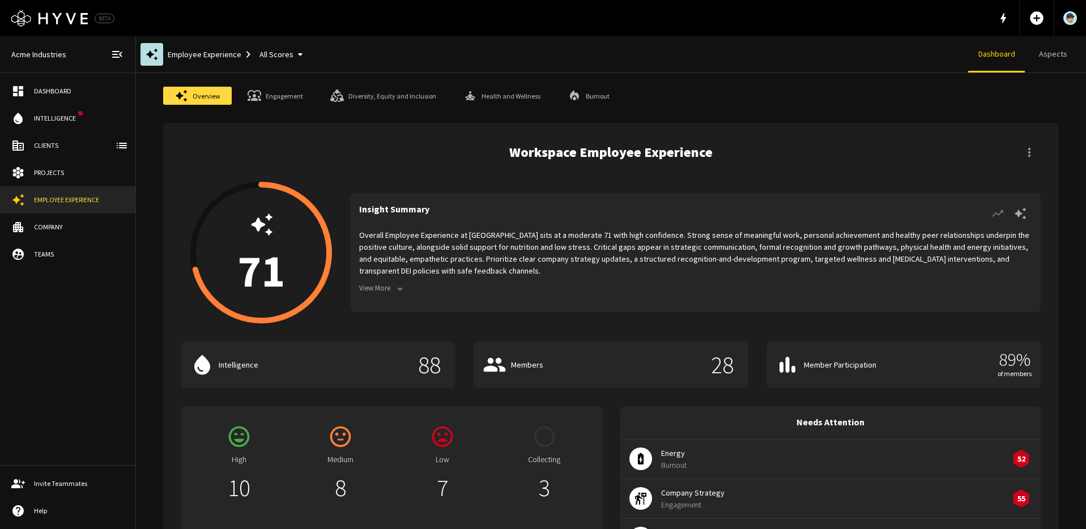
click at [1027, 148] on icon "button" at bounding box center [1030, 153] width 14 height 14
click at [934, 160] on div at bounding box center [543, 264] width 1086 height 529
click at [73, 143] on div "Clients" at bounding box center [79, 146] width 90 height 10
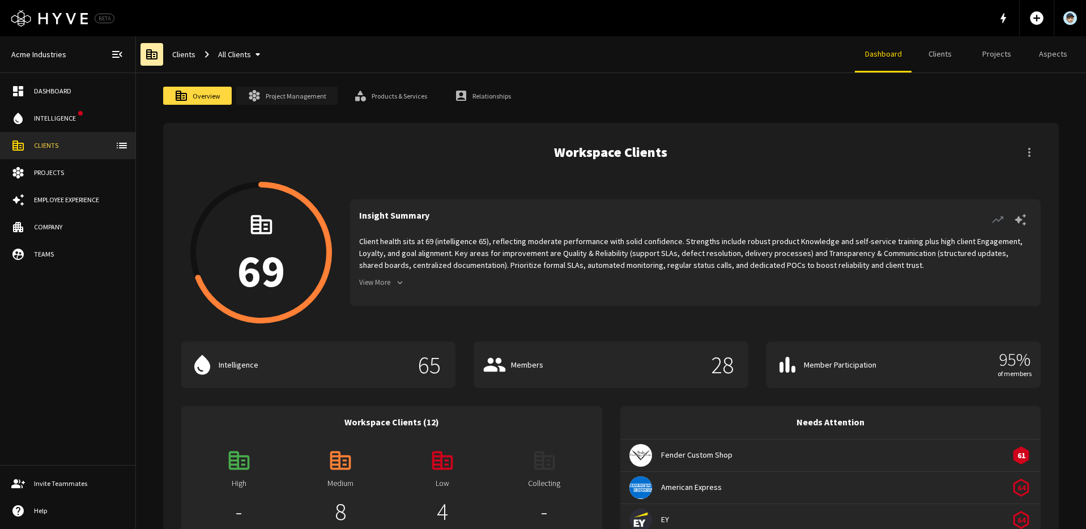
click at [292, 93] on link "Project Management" at bounding box center [286, 96] width 101 height 18
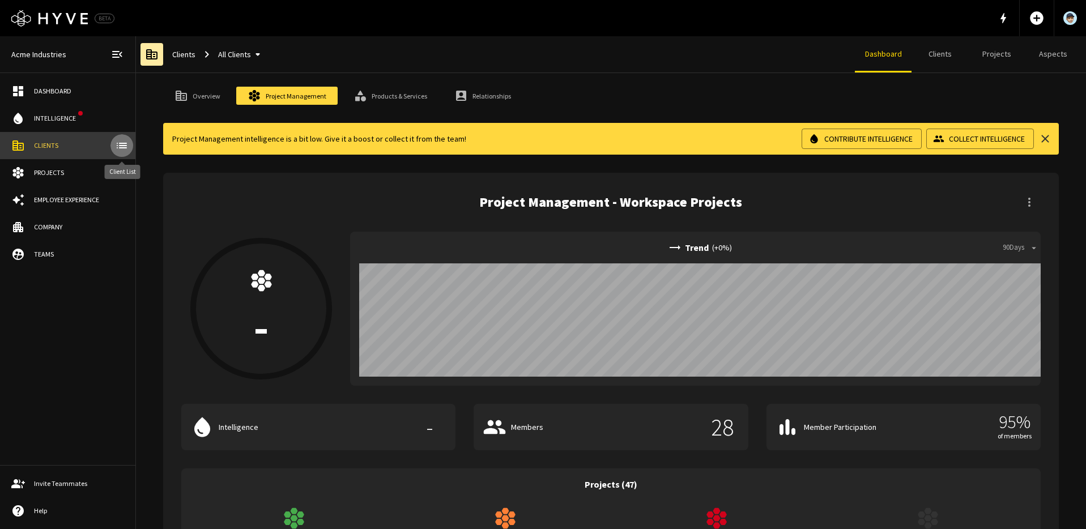
click at [120, 148] on icon "client-list" at bounding box center [122, 146] width 14 height 14
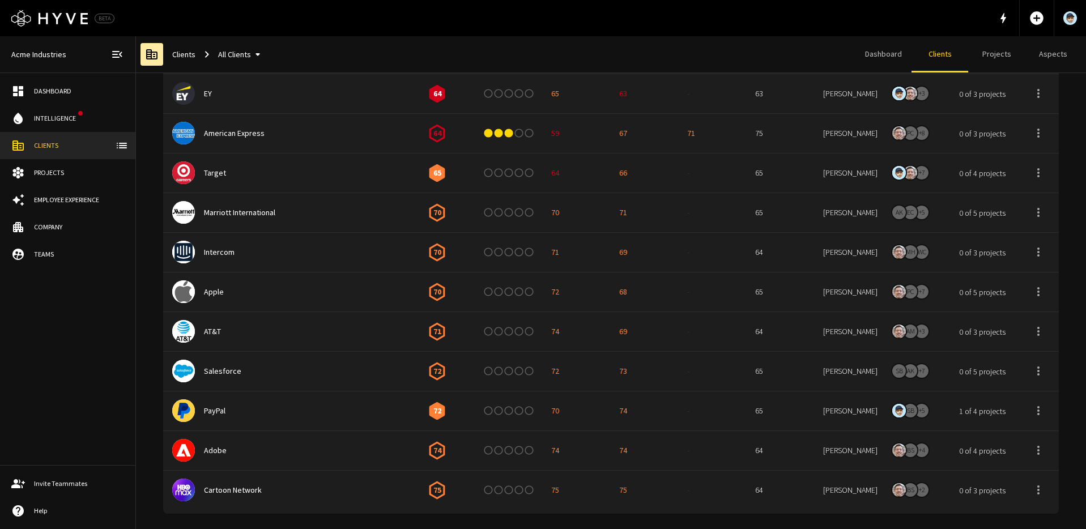
scroll to position [149, 0]
click at [209, 288] on link "Apple" at bounding box center [214, 292] width 20 height 10
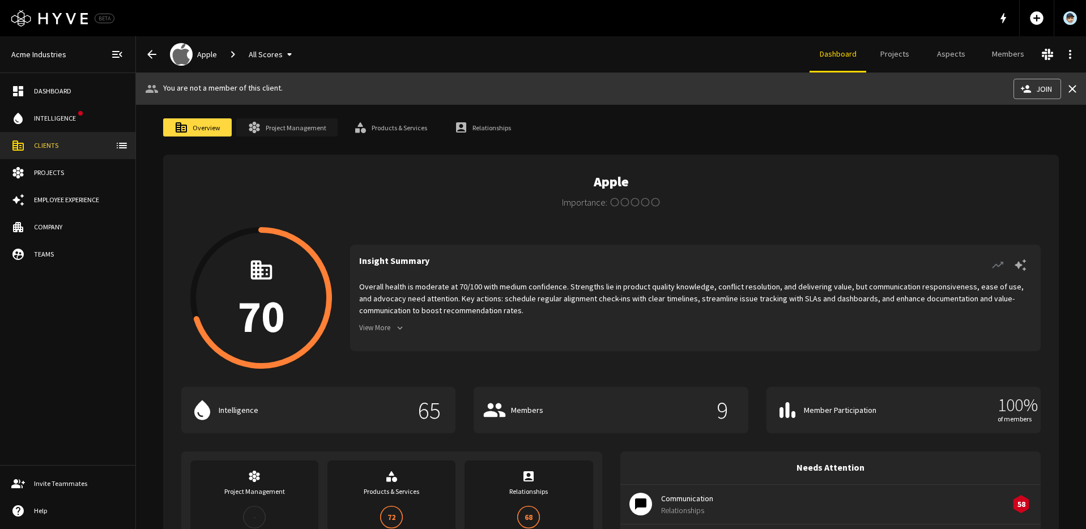
click at [301, 127] on link "Project Management" at bounding box center [286, 127] width 101 height 18
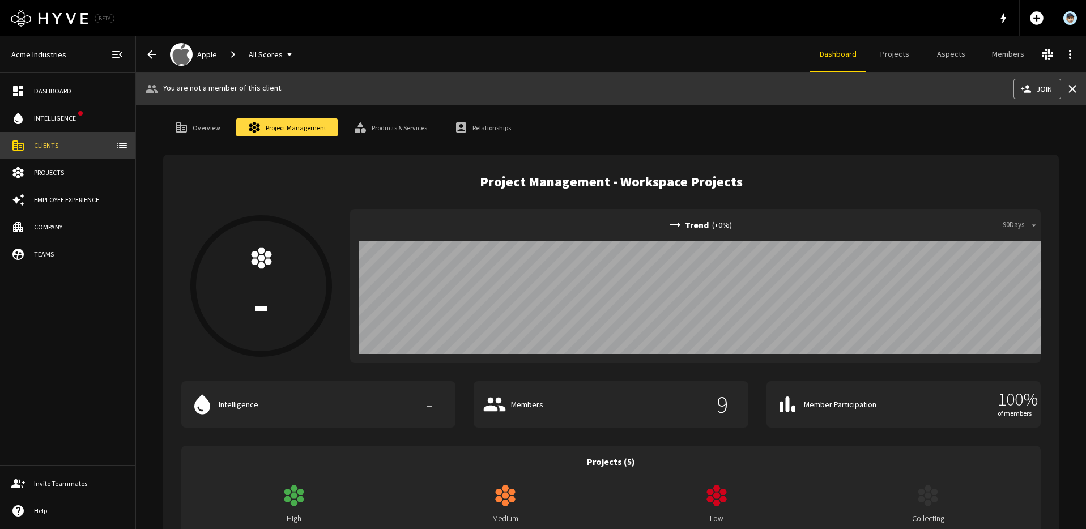
click at [58, 138] on link "Clients" at bounding box center [67, 145] width 135 height 27
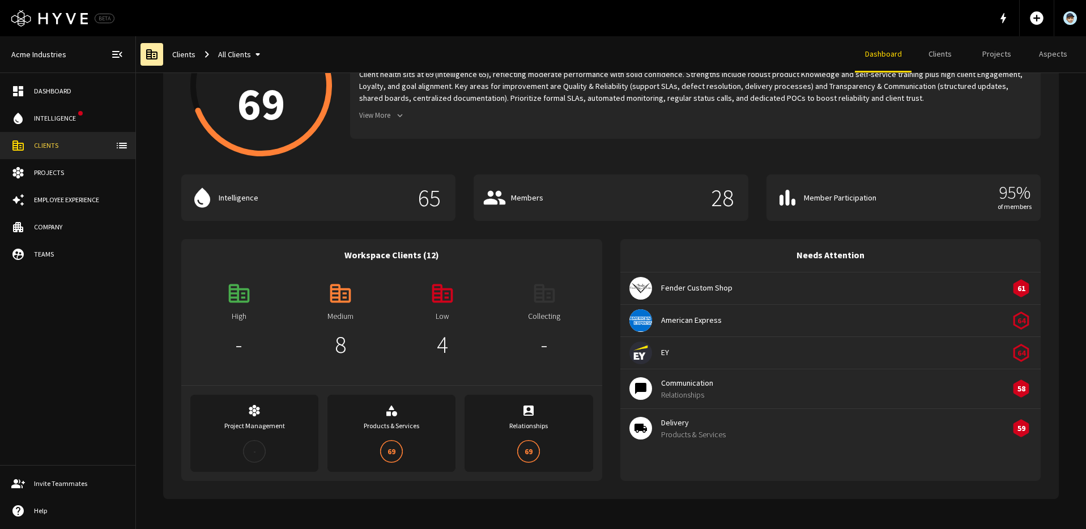
scroll to position [182, 0]
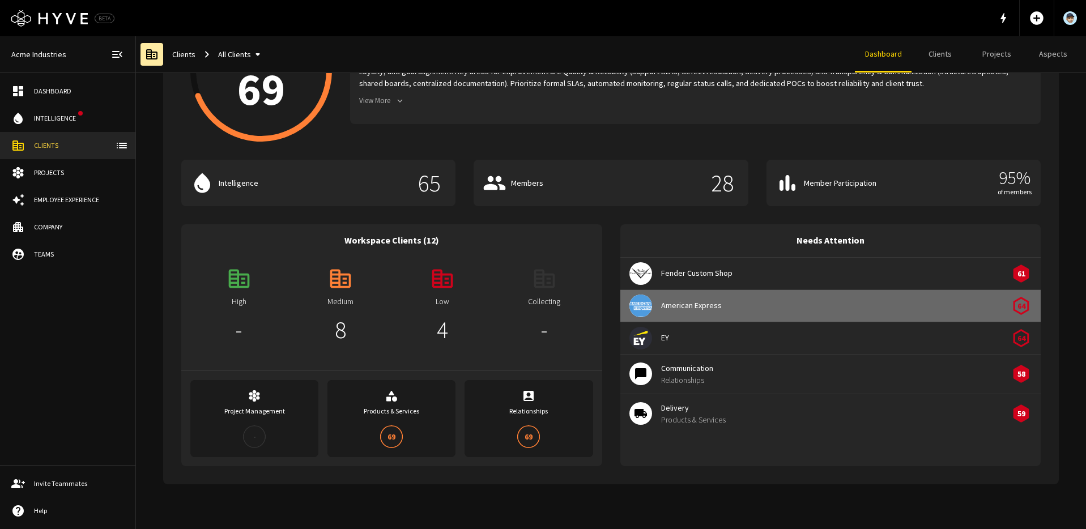
click at [691, 305] on span "American Express" at bounding box center [837, 306] width 353 height 12
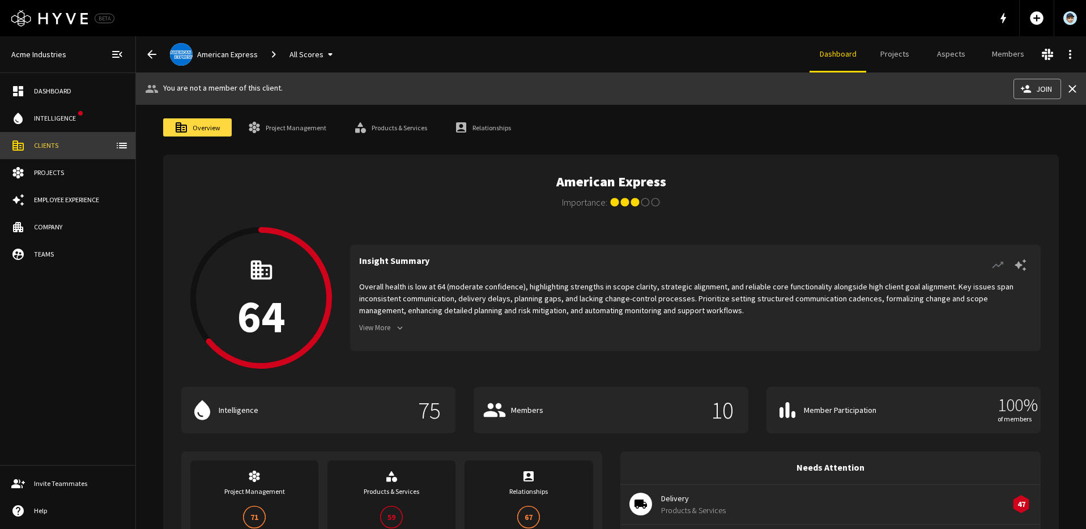
click at [45, 147] on div "Clients" at bounding box center [79, 146] width 90 height 10
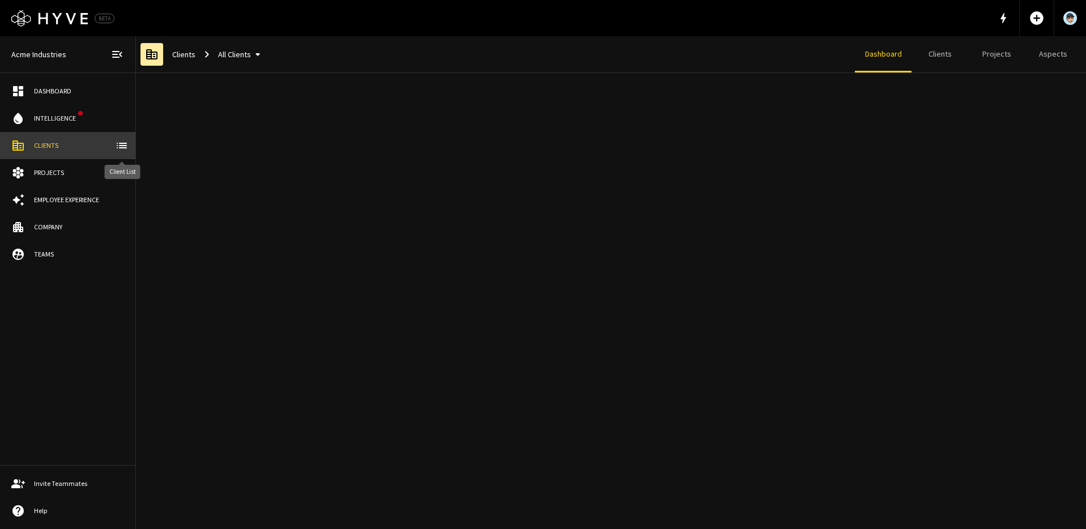
click at [117, 142] on icon "client-list" at bounding box center [122, 146] width 14 height 14
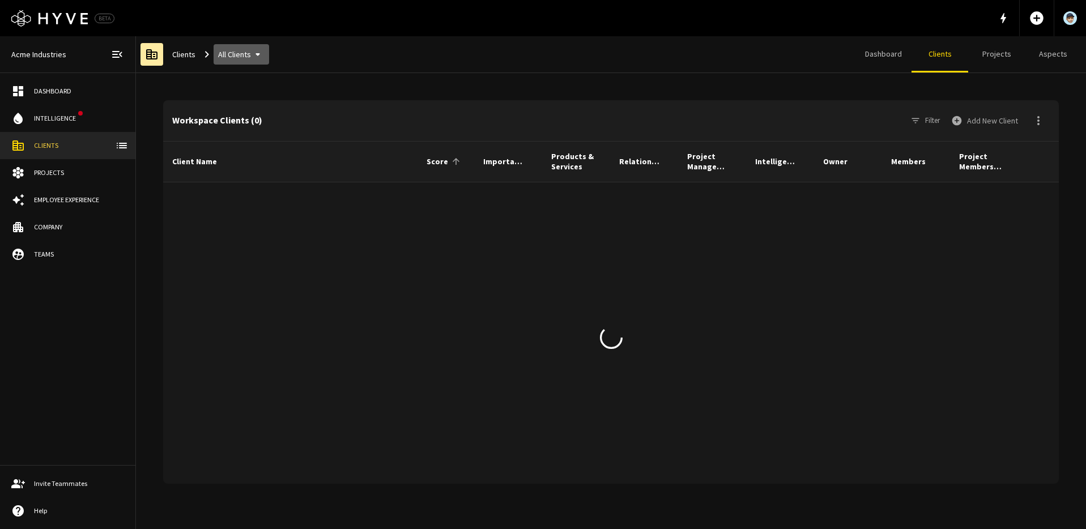
click at [219, 55] on button "All Clients" at bounding box center [242, 54] width 56 height 21
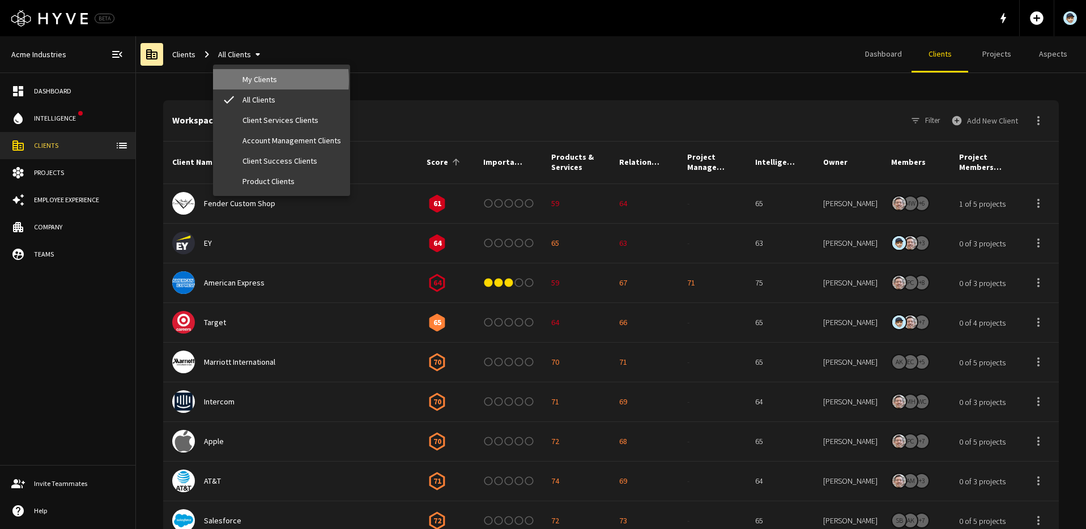
click at [240, 80] on li "My Clients" at bounding box center [281, 79] width 137 height 20
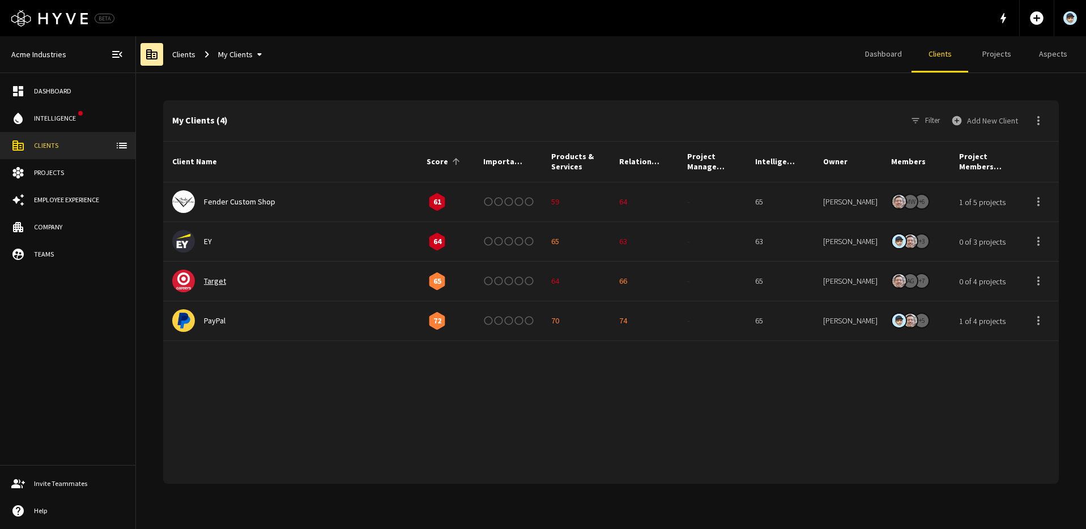
click at [215, 283] on link "Target" at bounding box center [215, 281] width 22 height 10
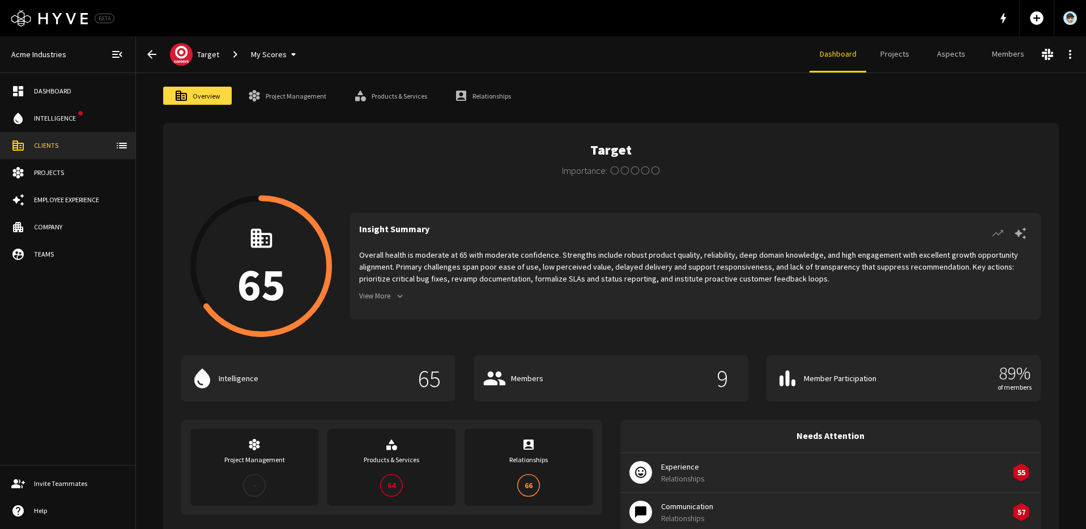
click at [1071, 56] on icon "button" at bounding box center [1070, 55] width 14 height 14
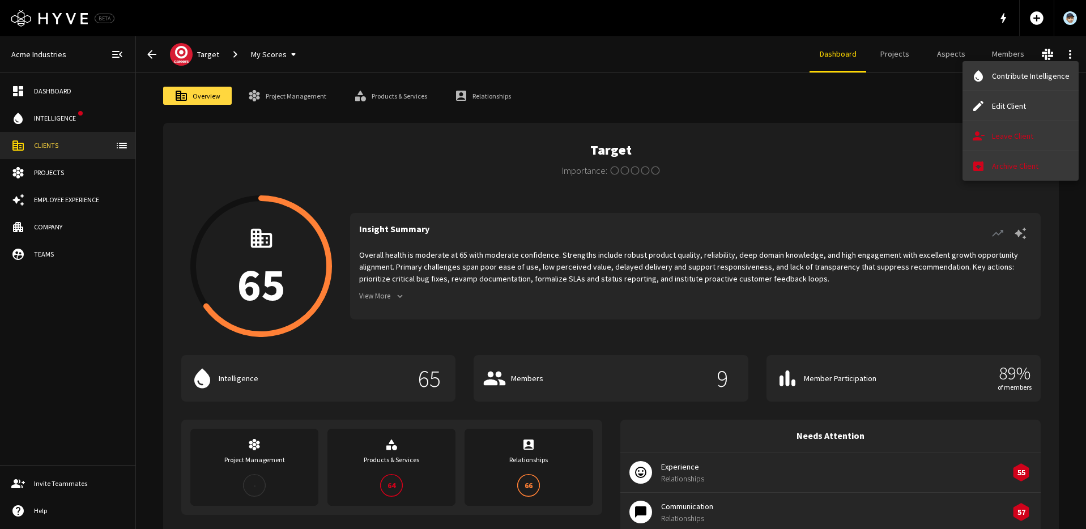
click at [758, 44] on div at bounding box center [543, 264] width 1086 height 529
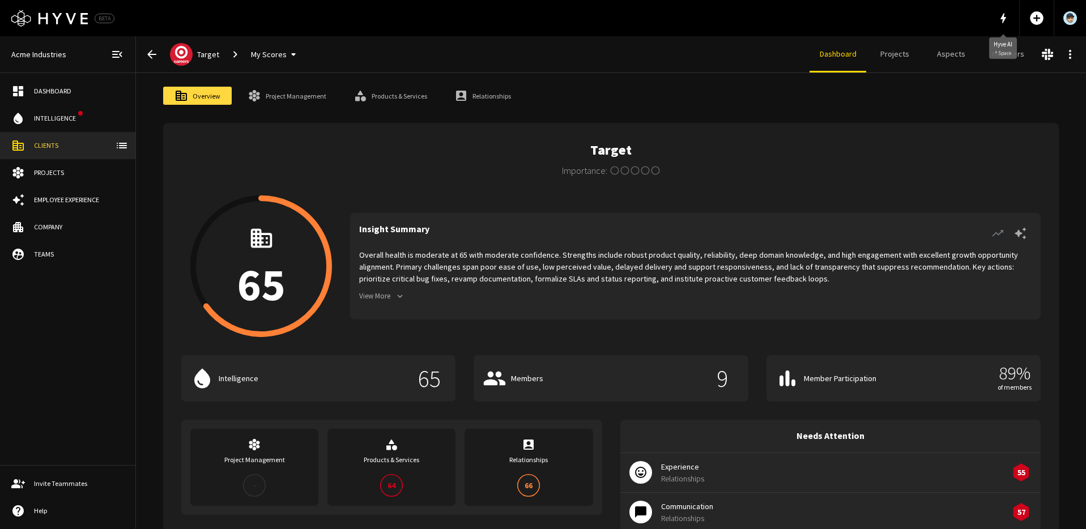
click at [1001, 16] on icon "button" at bounding box center [1004, 18] width 14 height 14
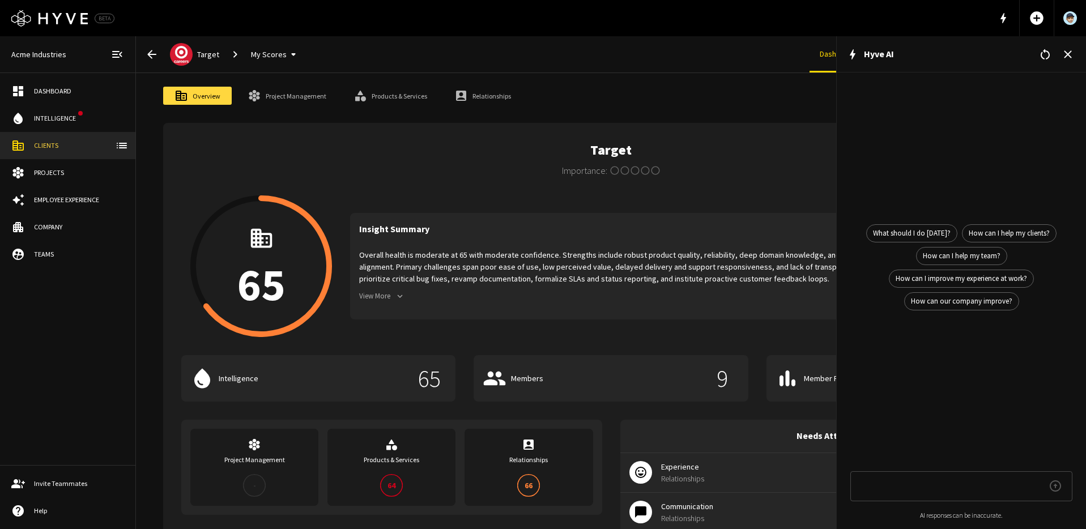
click at [454, 162] on div "Target Importance: 1 Star 2 Stars 3 Stars 4 Stars 5 Stars Empty" at bounding box center [610, 159] width 859 height 36
drag, startPoint x: 432, startPoint y: 169, endPoint x: 369, endPoint y: 126, distance: 77.0
click at [432, 169] on div "Target Importance: 1 Star 2 Stars 3 Stars 4 Stars 5 Stars Empty" at bounding box center [610, 159] width 859 height 36
click at [271, 64] on button "My Scores" at bounding box center [275, 54] width 58 height 21
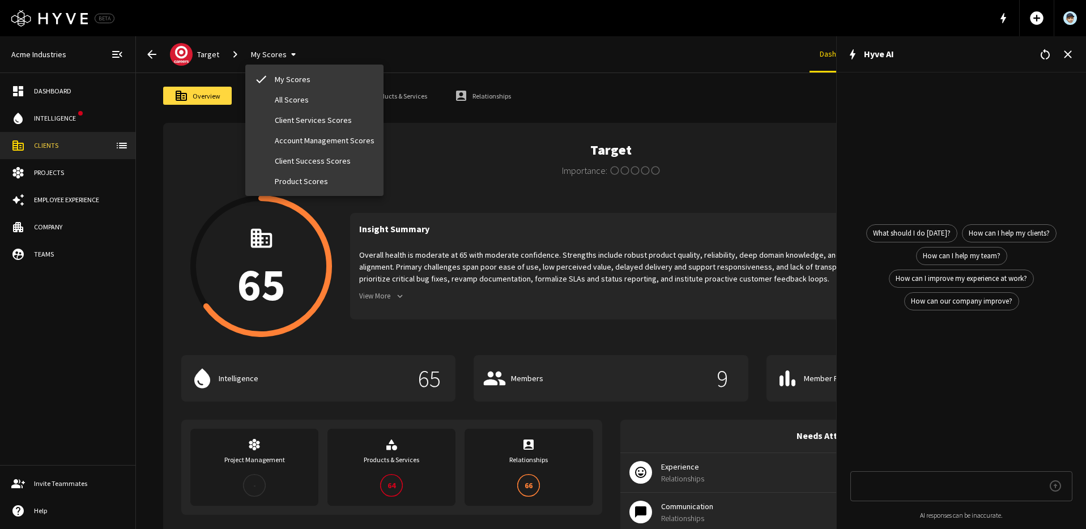
click at [273, 56] on div at bounding box center [543, 264] width 1086 height 529
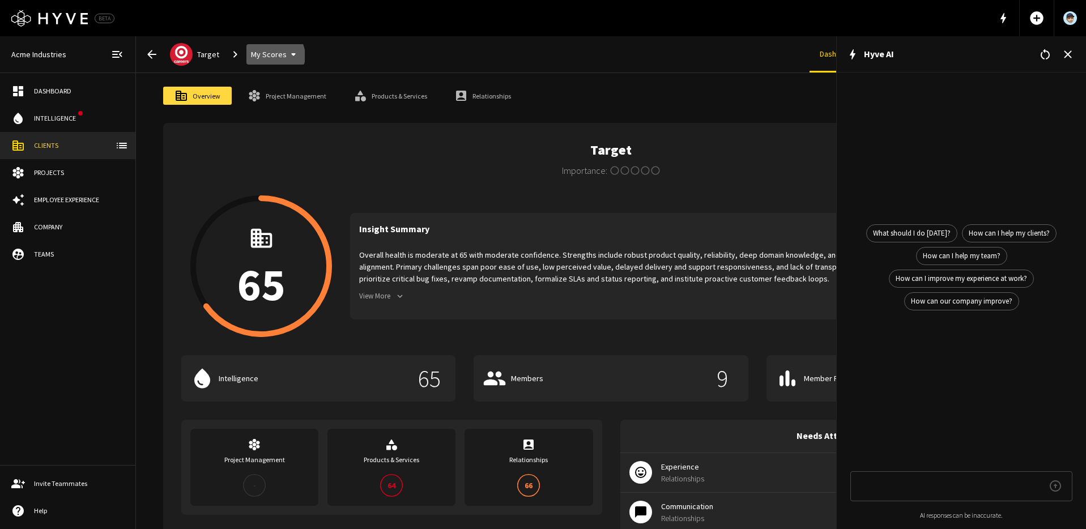
click at [273, 56] on button "My Scores" at bounding box center [275, 54] width 58 height 21
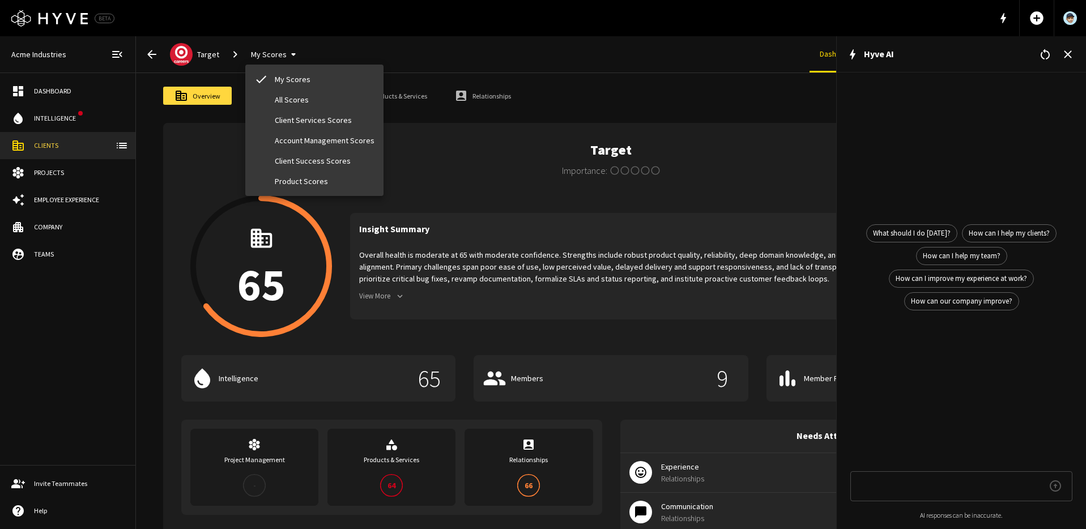
click at [275, 96] on li "All Scores" at bounding box center [314, 100] width 138 height 20
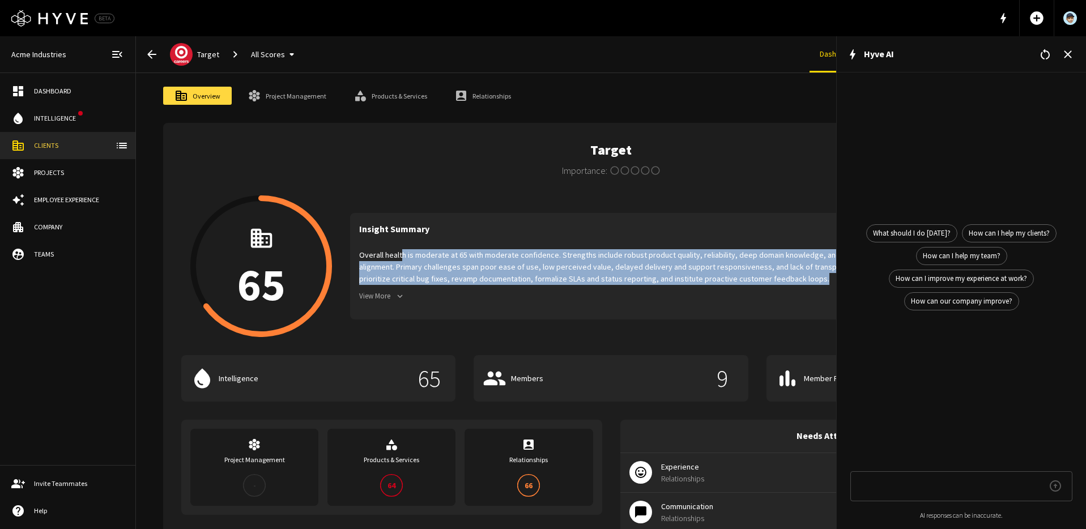
drag, startPoint x: 401, startPoint y: 258, endPoint x: 530, endPoint y: 290, distance: 133.0
click at [533, 290] on div "Overall health is moderate at 65 with moderate confidence. Strengths include ro…" at bounding box center [695, 280] width 673 height 62
click at [1068, 56] on icon "button" at bounding box center [1068, 55] width 14 height 14
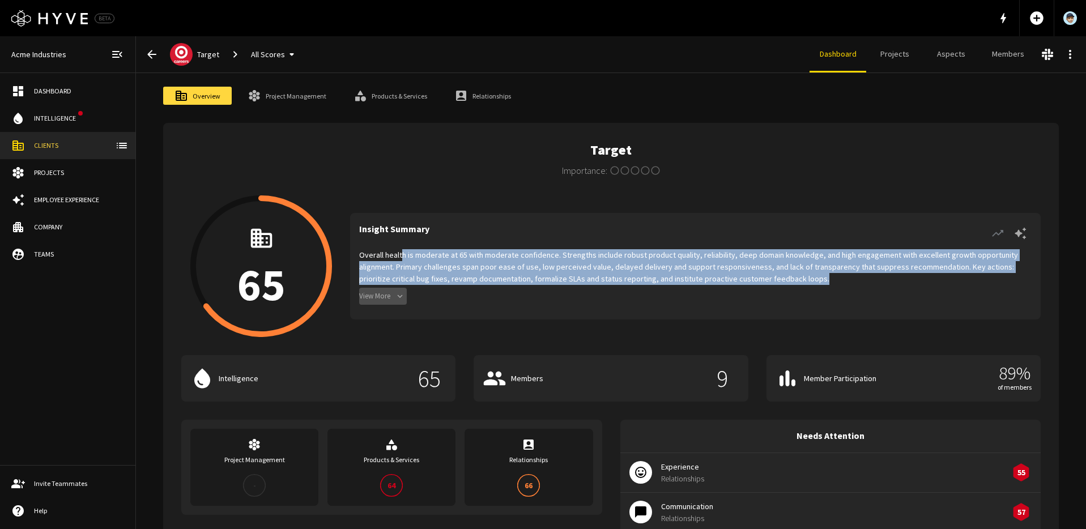
click at [367, 300] on button "View More" at bounding box center [383, 297] width 48 height 18
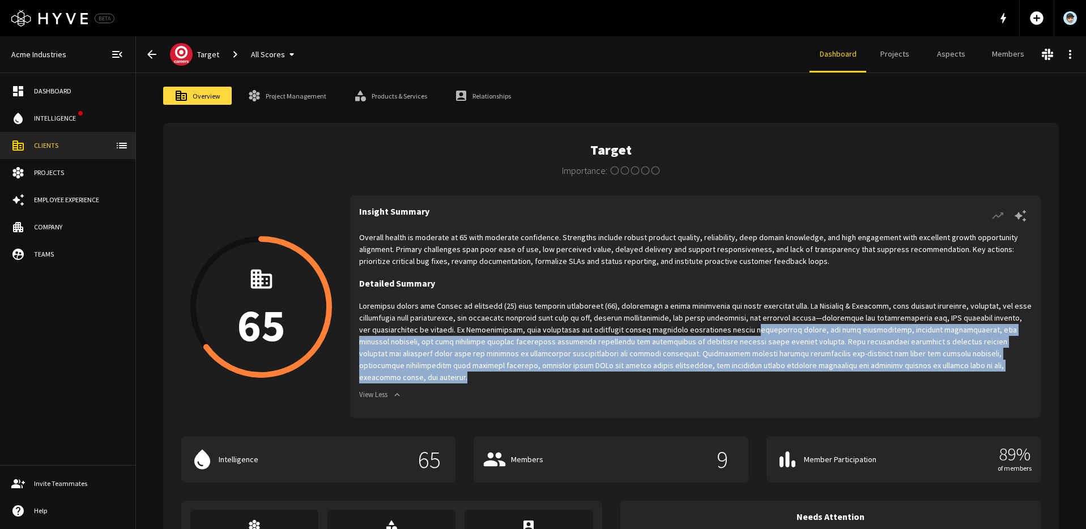
drag, startPoint x: 989, startPoint y: 364, endPoint x: 738, endPoint y: 326, distance: 253.9
click at [738, 326] on p at bounding box center [695, 341] width 673 height 83
click at [738, 325] on p at bounding box center [695, 341] width 673 height 83
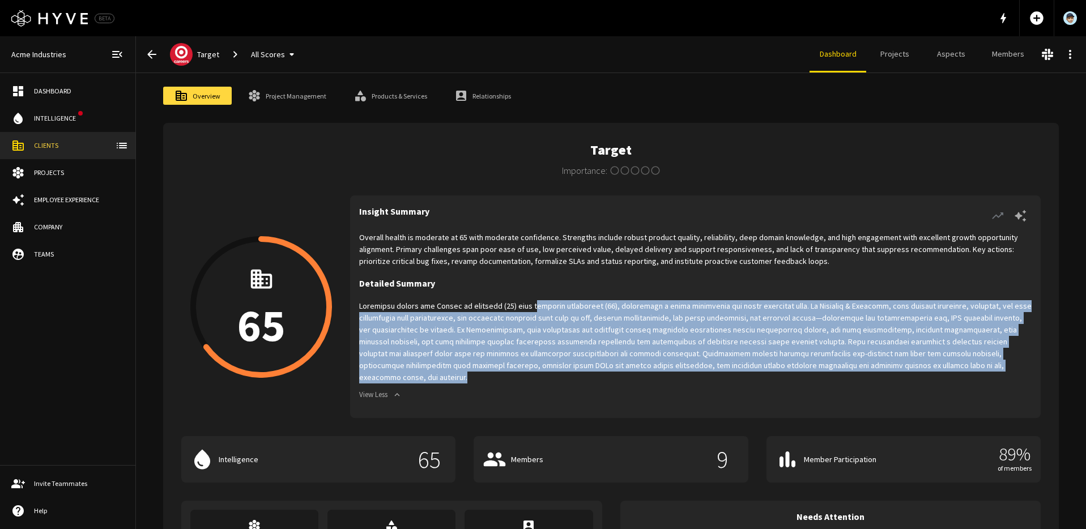
drag, startPoint x: 529, startPoint y: 311, endPoint x: 990, endPoint y: 366, distance: 463.9
click at [990, 367] on p at bounding box center [695, 341] width 673 height 83
click at [988, 363] on p at bounding box center [695, 341] width 673 height 83
drag, startPoint x: 985, startPoint y: 364, endPoint x: 379, endPoint y: 301, distance: 609.5
click at [379, 301] on p at bounding box center [695, 341] width 673 height 83
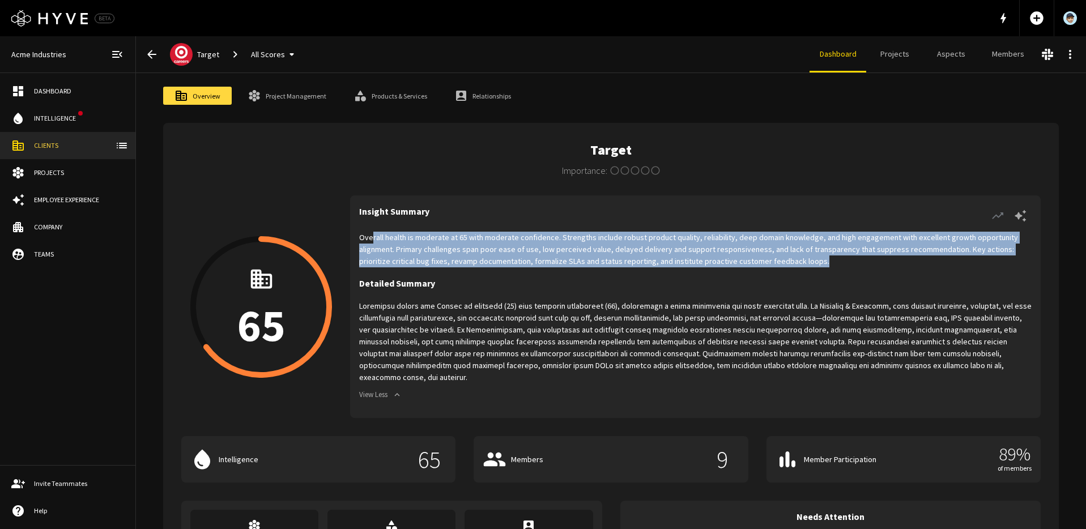
drag, startPoint x: 793, startPoint y: 262, endPoint x: 458, endPoint y: 300, distance: 337.0
click at [372, 236] on p "Overall health is moderate at 65 with moderate confidence. Strengths include ro…" at bounding box center [695, 250] width 673 height 36
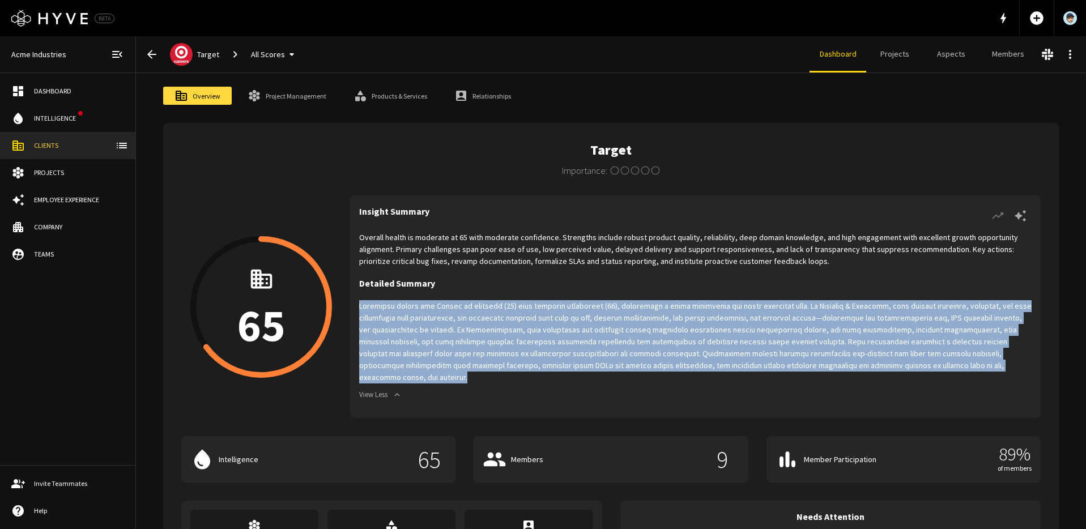
drag, startPoint x: 988, startPoint y: 367, endPoint x: 354, endPoint y: 309, distance: 636.6
click at [346, 307] on div "65 Insight Summary Overall health is moderate at 65 with moderate confidence. S…" at bounding box center [610, 306] width 859 height 223
click at [562, 329] on p at bounding box center [695, 341] width 673 height 83
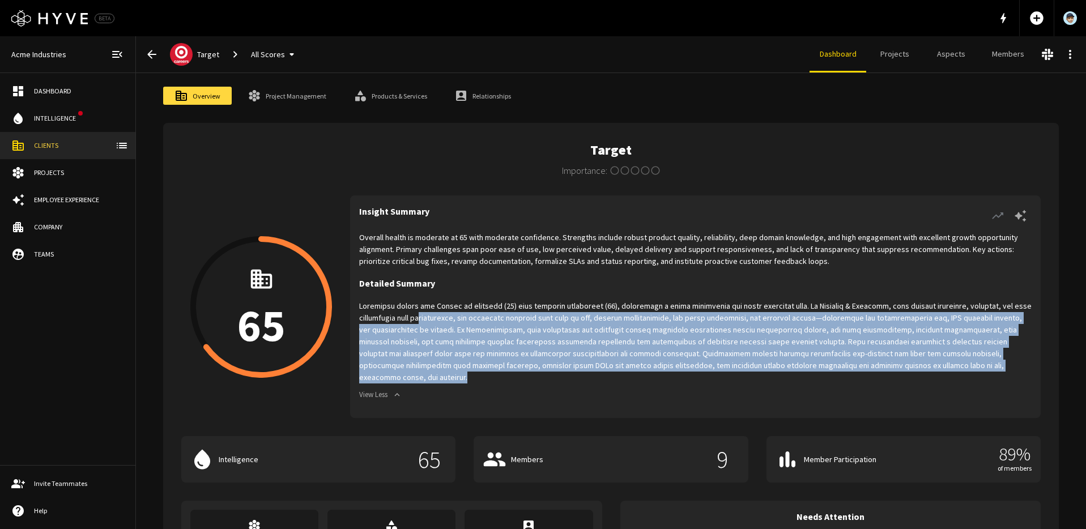
drag, startPoint x: 992, startPoint y: 364, endPoint x: 417, endPoint y: 316, distance: 577.1
click at [417, 316] on p at bounding box center [695, 341] width 673 height 83
click at [713, 337] on p at bounding box center [695, 341] width 673 height 83
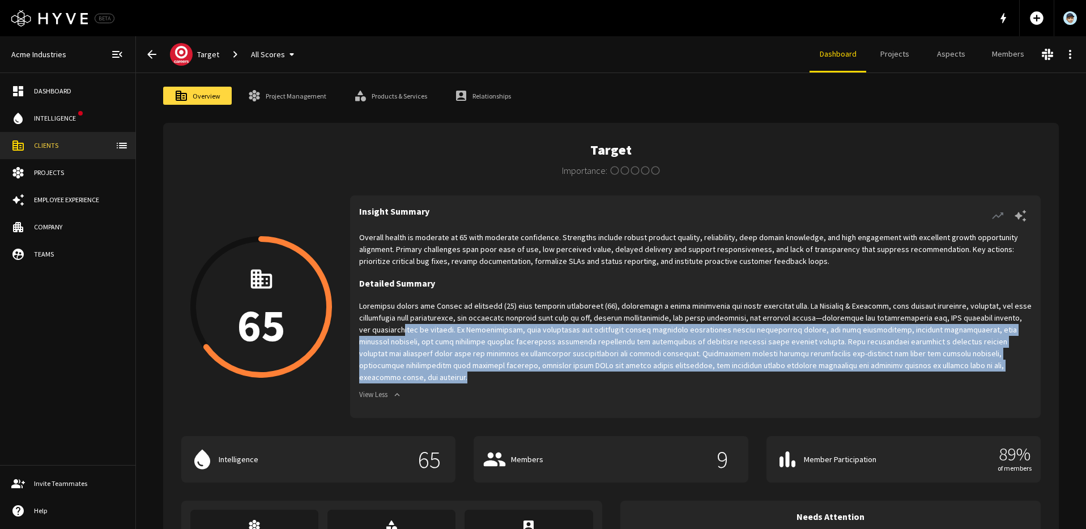
drag, startPoint x: 976, startPoint y: 365, endPoint x: 396, endPoint y: 331, distance: 580.6
click at [396, 331] on p at bounding box center [695, 341] width 673 height 83
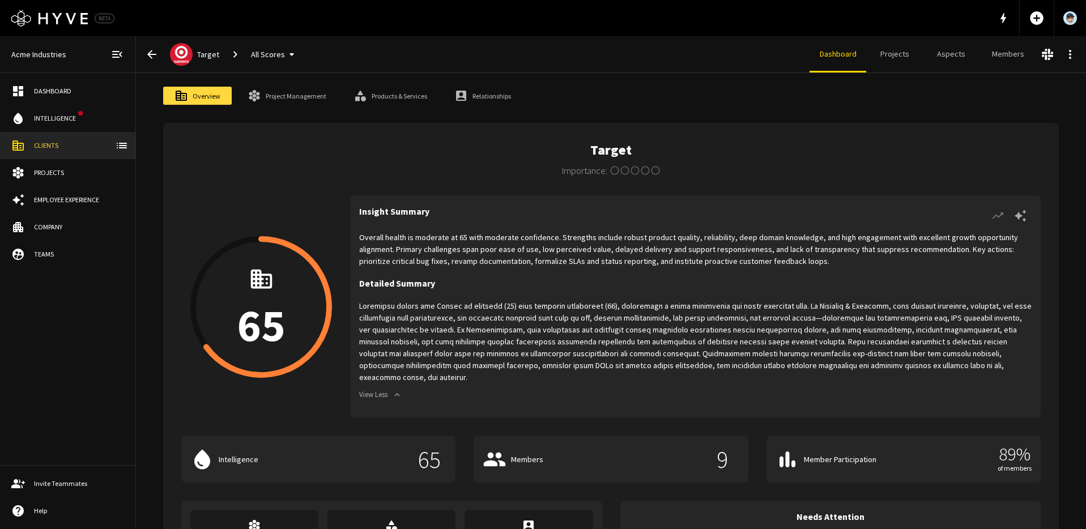
click at [445, 247] on p "Overall health is moderate at 65 with moderate confidence. Strengths include ro…" at bounding box center [695, 250] width 673 height 36
click at [300, 99] on link "Project Management" at bounding box center [286, 96] width 101 height 18
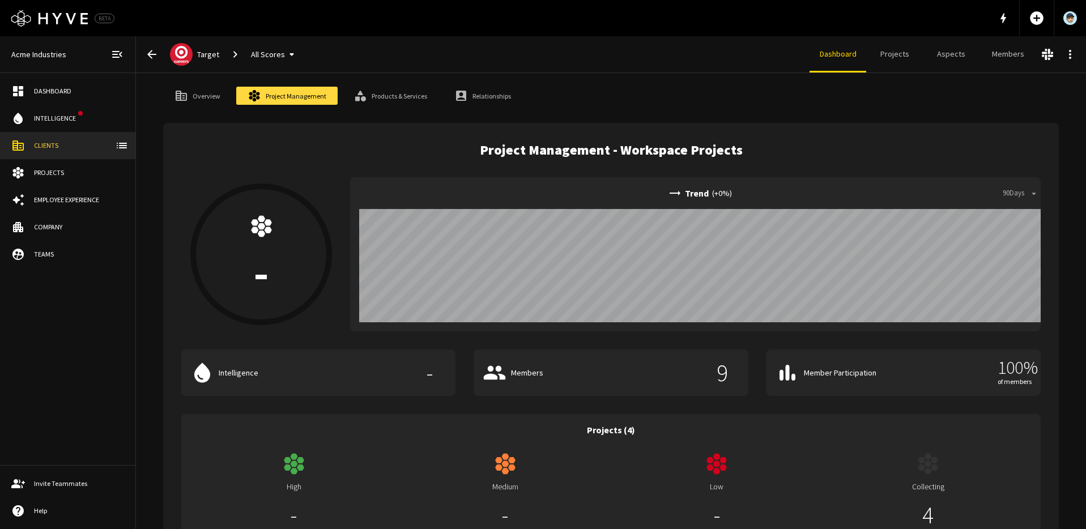
click at [56, 95] on div "Dashboard" at bounding box center [79, 91] width 90 height 10
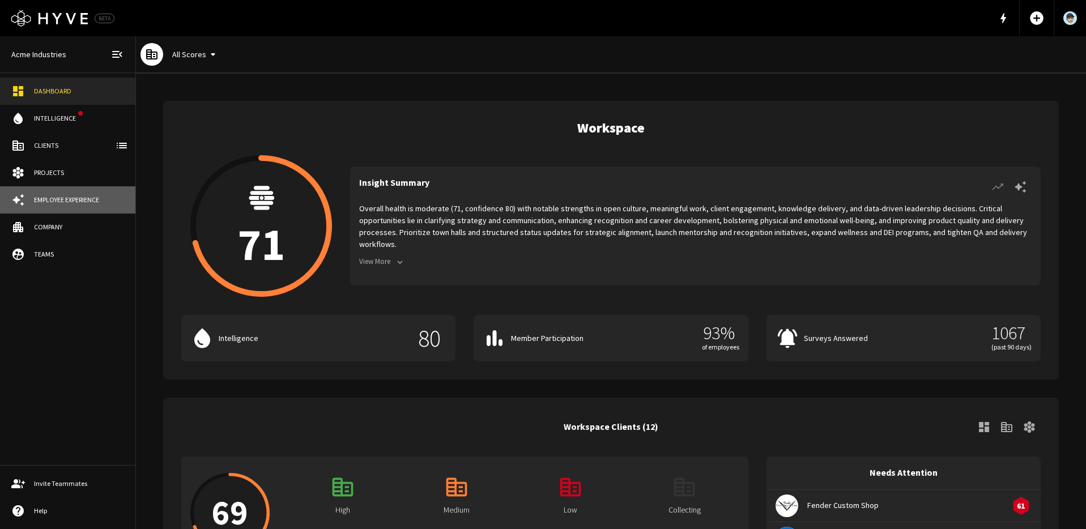
click at [62, 199] on div "Employee Experience" at bounding box center [79, 200] width 90 height 10
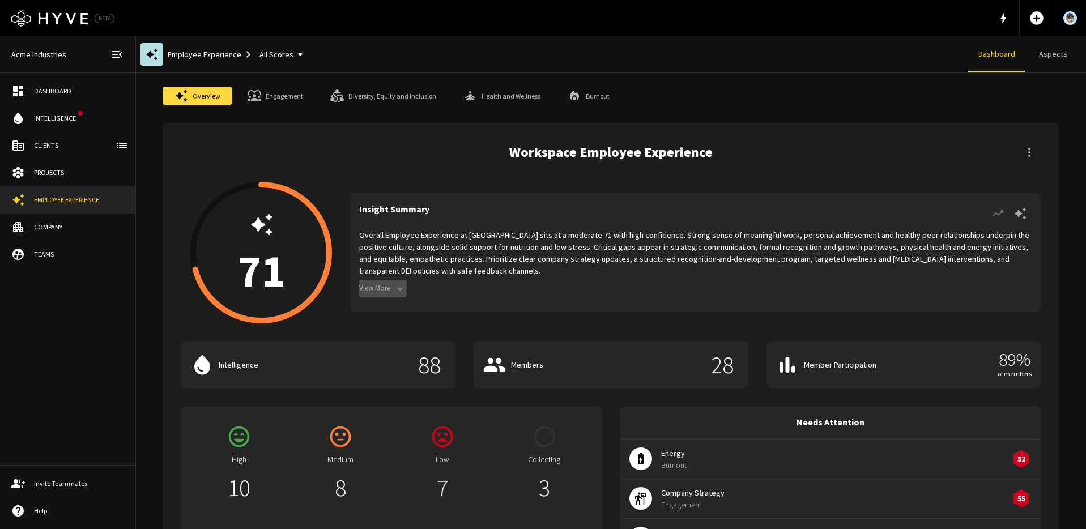
click at [394, 288] on button "View More" at bounding box center [383, 289] width 48 height 18
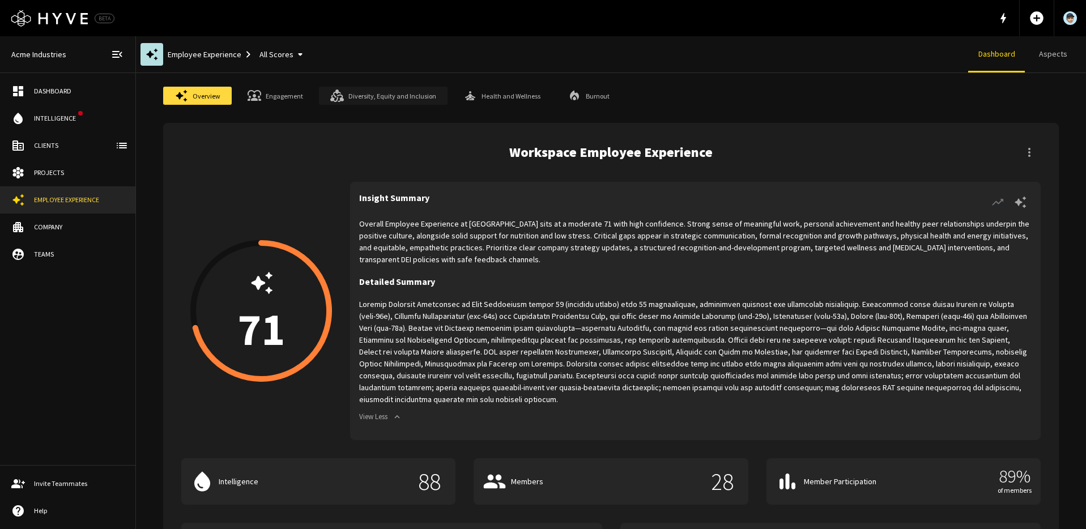
click at [413, 95] on link "Diversity, Equity and Inclusion" at bounding box center [383, 96] width 129 height 18
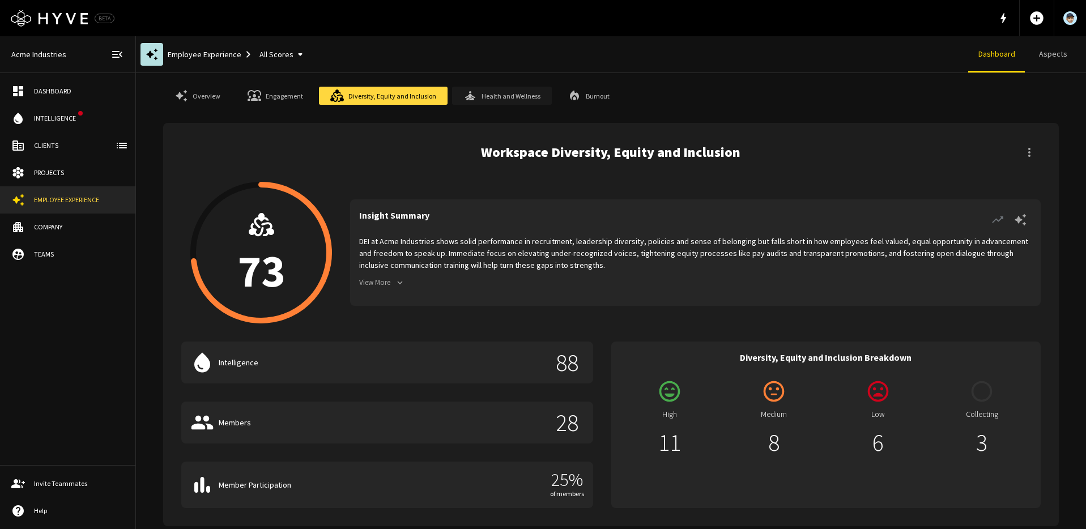
click at [479, 99] on link "Health and Wellness" at bounding box center [502, 96] width 100 height 18
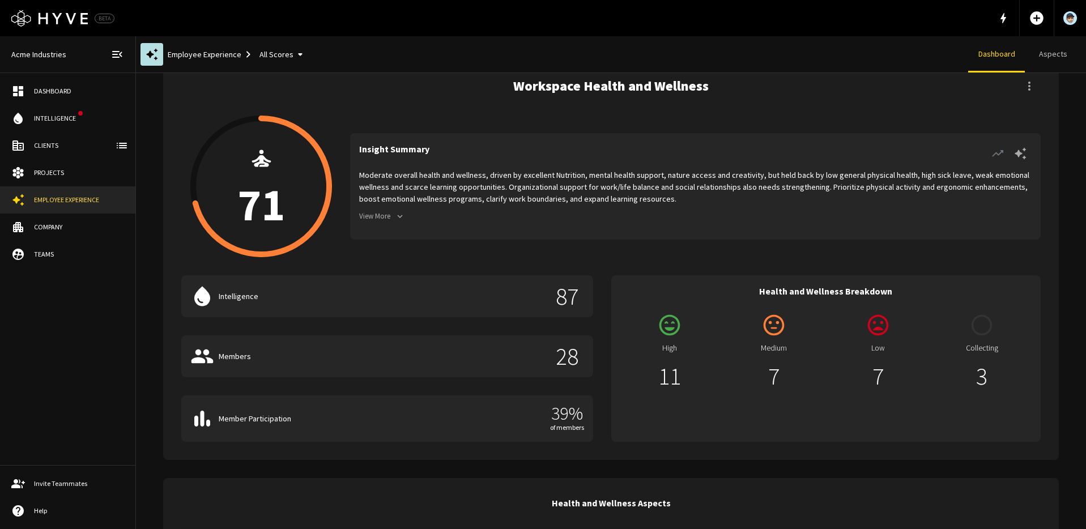
scroll to position [69, 0]
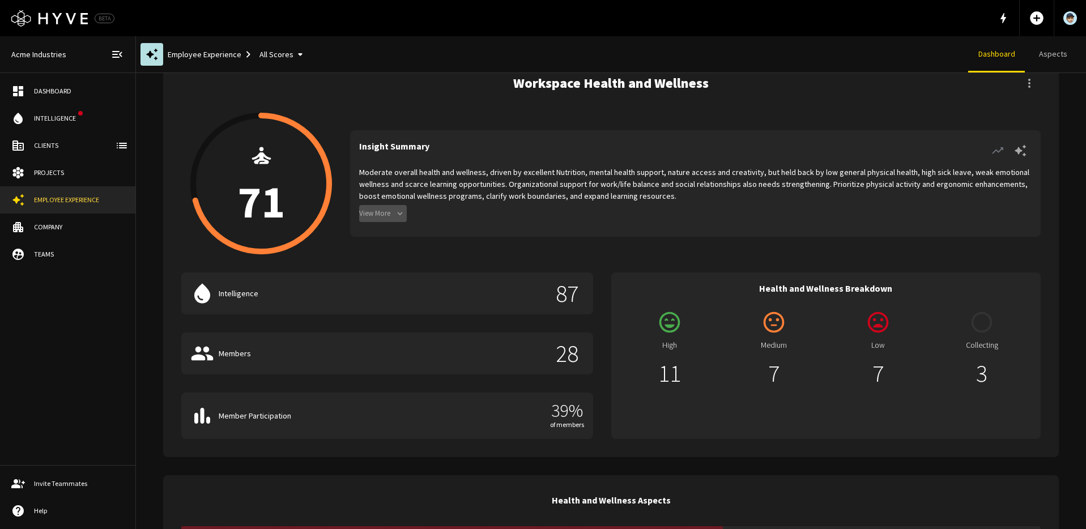
click at [386, 213] on button "View More" at bounding box center [383, 214] width 48 height 18
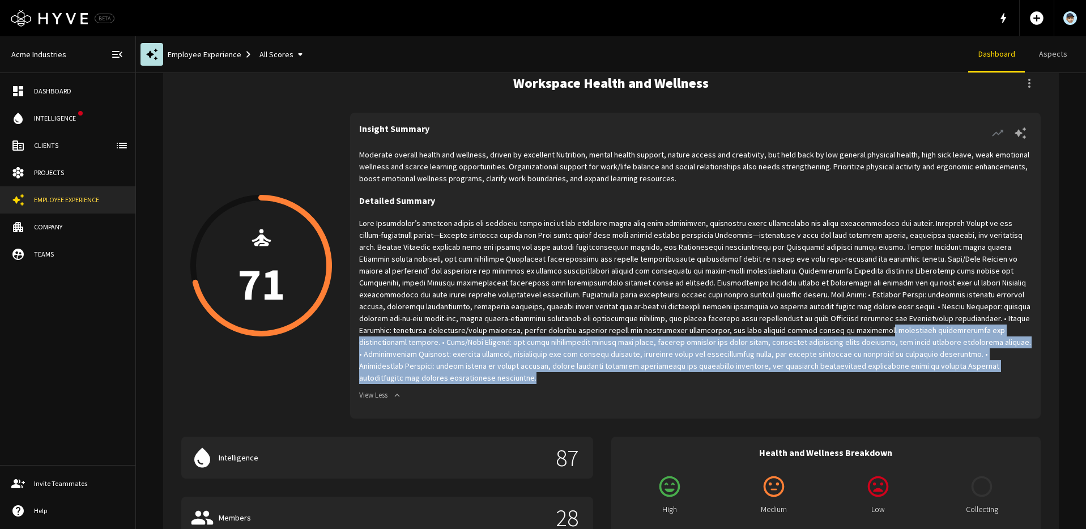
drag, startPoint x: 757, startPoint y: 368, endPoint x: 741, endPoint y: 340, distance: 32.3
click at [611, 333] on p at bounding box center [695, 301] width 673 height 167
click at [746, 338] on p at bounding box center [695, 301] width 673 height 167
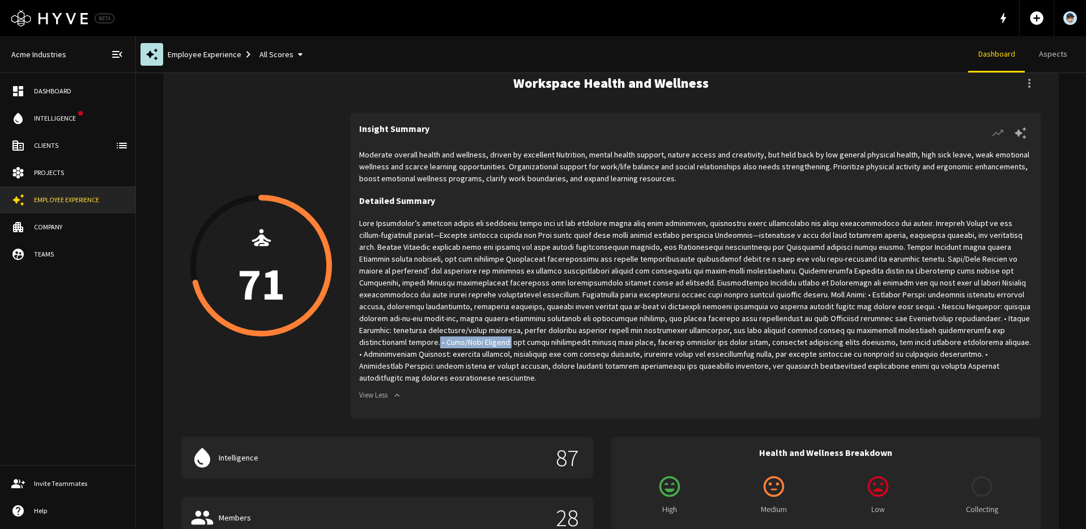
drag, startPoint x: 791, startPoint y: 330, endPoint x: 858, endPoint y: 330, distance: 66.9
click at [858, 330] on p at bounding box center [695, 301] width 673 height 167
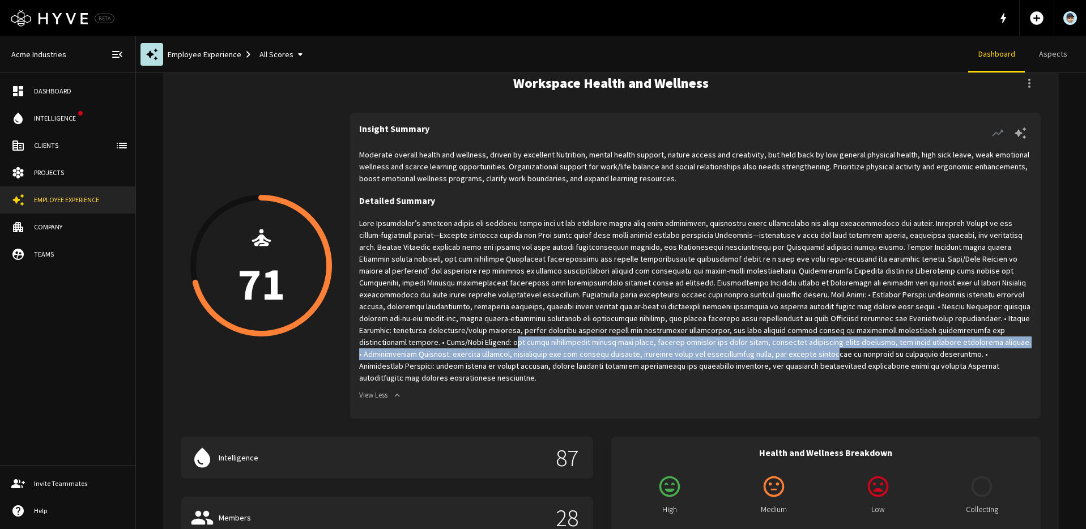
drag, startPoint x: 862, startPoint y: 330, endPoint x: 491, endPoint y: 355, distance: 371.4
click at [491, 355] on p at bounding box center [695, 301] width 673 height 167
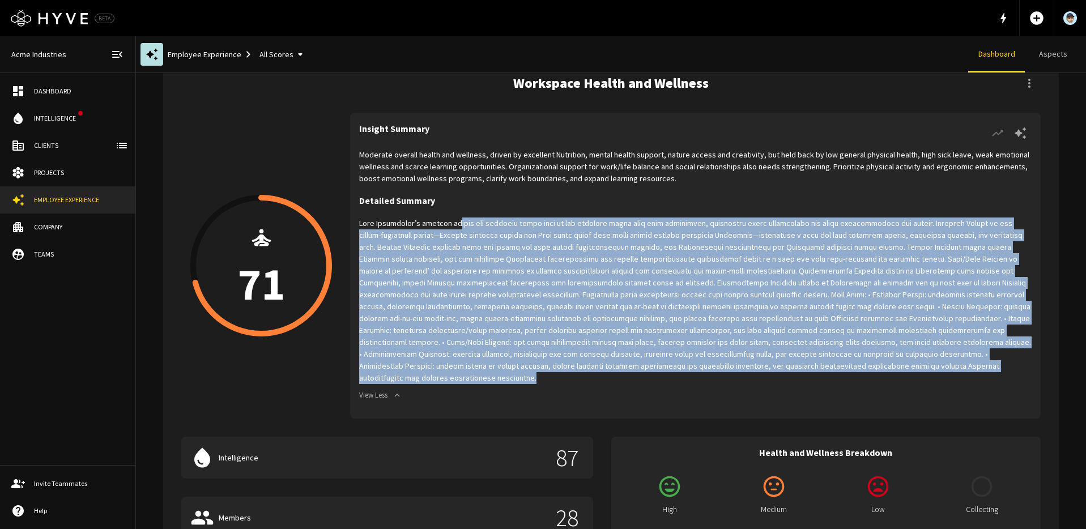
drag, startPoint x: 449, startPoint y: 225, endPoint x: 869, endPoint y: 368, distance: 442.9
click at [869, 368] on p at bounding box center [695, 301] width 673 height 167
click at [784, 335] on p at bounding box center [695, 301] width 673 height 167
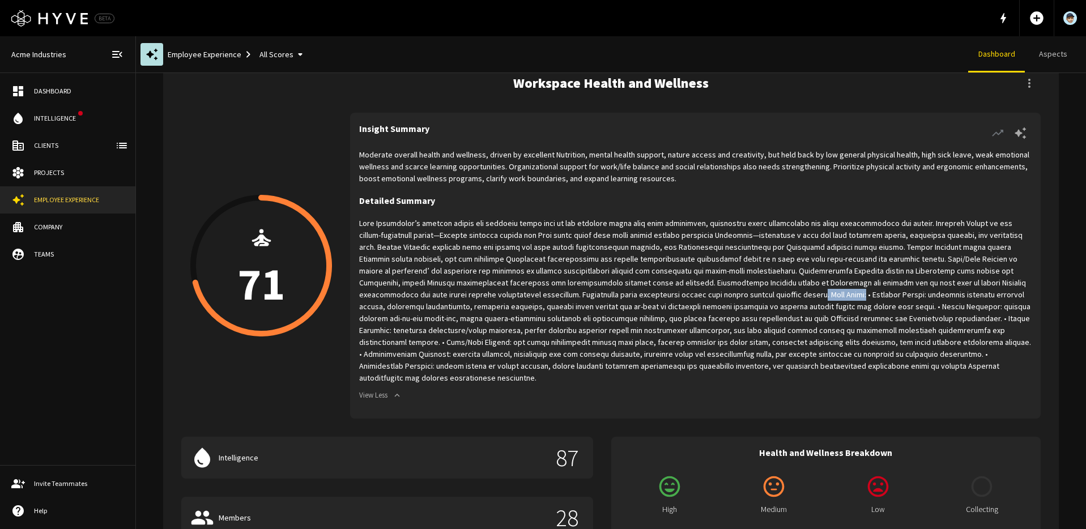
drag, startPoint x: 592, startPoint y: 294, endPoint x: 629, endPoint y: 292, distance: 37.4
click at [629, 292] on p at bounding box center [695, 301] width 673 height 167
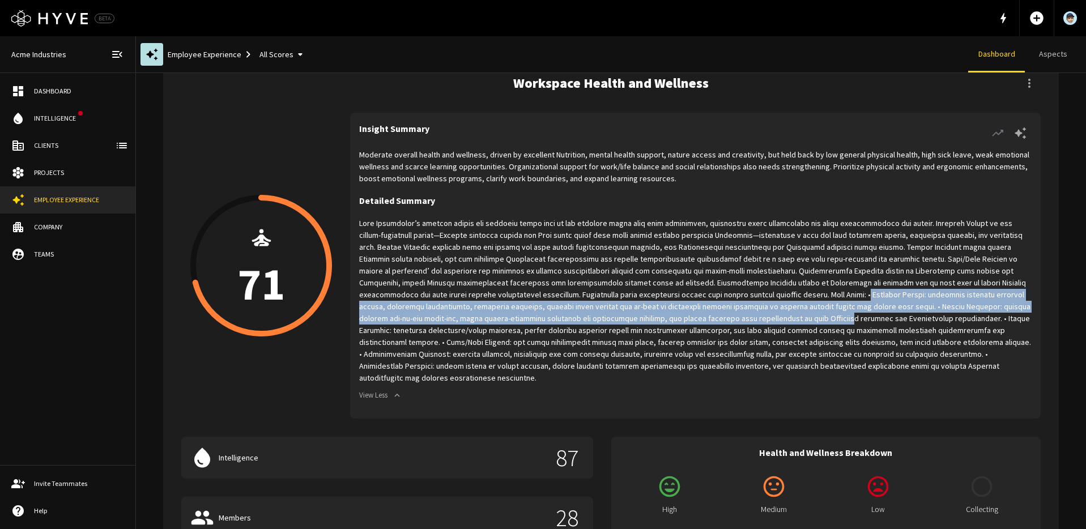
drag, startPoint x: 636, startPoint y: 292, endPoint x: 614, endPoint y: 314, distance: 30.4
click at [614, 314] on p at bounding box center [695, 301] width 673 height 167
click at [689, 304] on p at bounding box center [695, 301] width 673 height 167
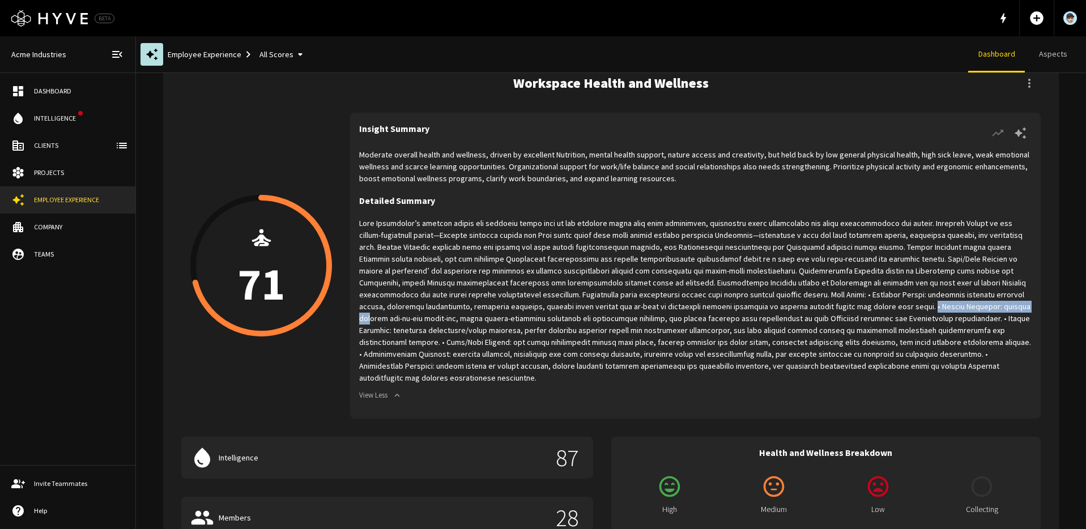
drag, startPoint x: 685, startPoint y: 305, endPoint x: 782, endPoint y: 312, distance: 97.2
click at [782, 312] on p at bounding box center [695, 301] width 673 height 167
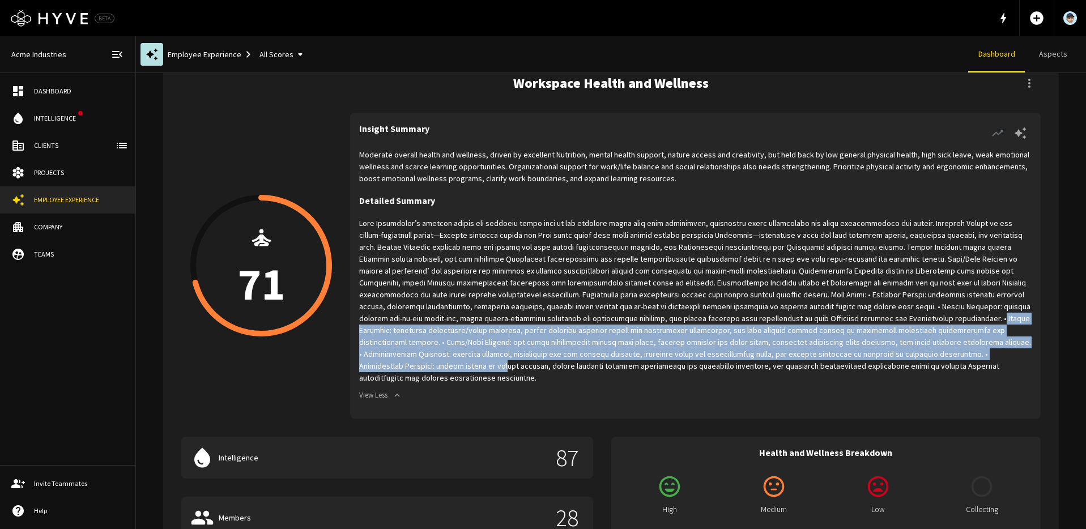
drag, startPoint x: 754, startPoint y: 318, endPoint x: 773, endPoint y: 355, distance: 41.8
click at [773, 355] on p at bounding box center [695, 301] width 673 height 167
click at [714, 355] on p at bounding box center [695, 301] width 673 height 167
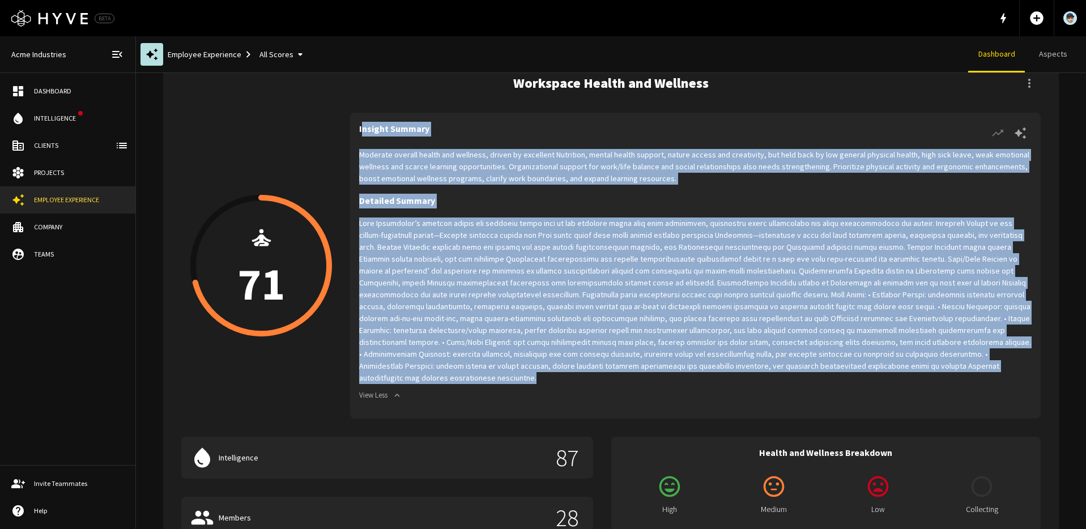
drag, startPoint x: 761, startPoint y: 364, endPoint x: 360, endPoint y: 128, distance: 464.8
click at [360, 128] on div "Insight Summary Moderate overall health and wellness, driven by excellent Nutri…" at bounding box center [695, 266] width 691 height 306
click at [733, 377] on div "Moderate overall health and wellness, driven by excellent Nutrition, mental hea…" at bounding box center [695, 279] width 673 height 261
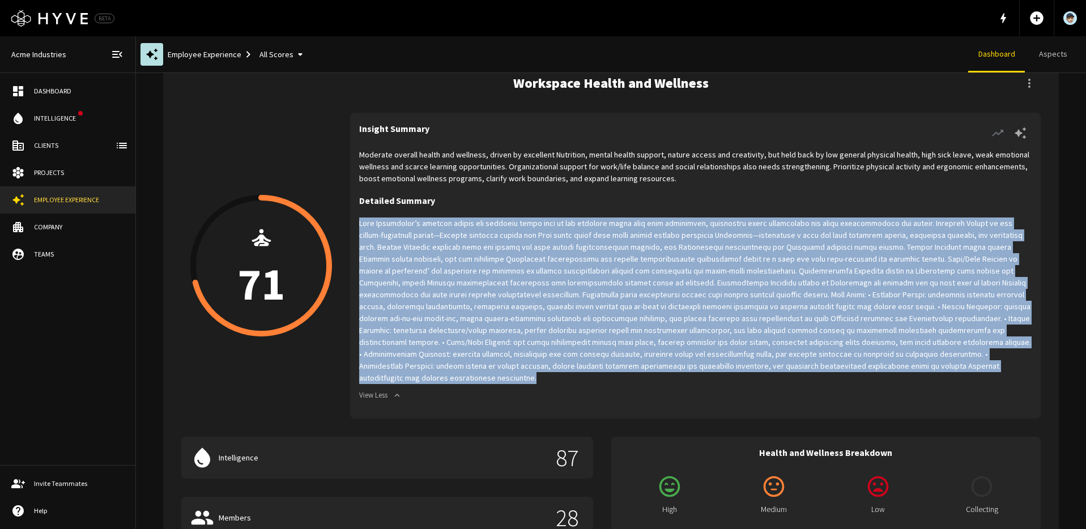
drag, startPoint x: 757, startPoint y: 371, endPoint x: 359, endPoint y: 218, distance: 427.2
click at [359, 219] on p at bounding box center [695, 301] width 673 height 167
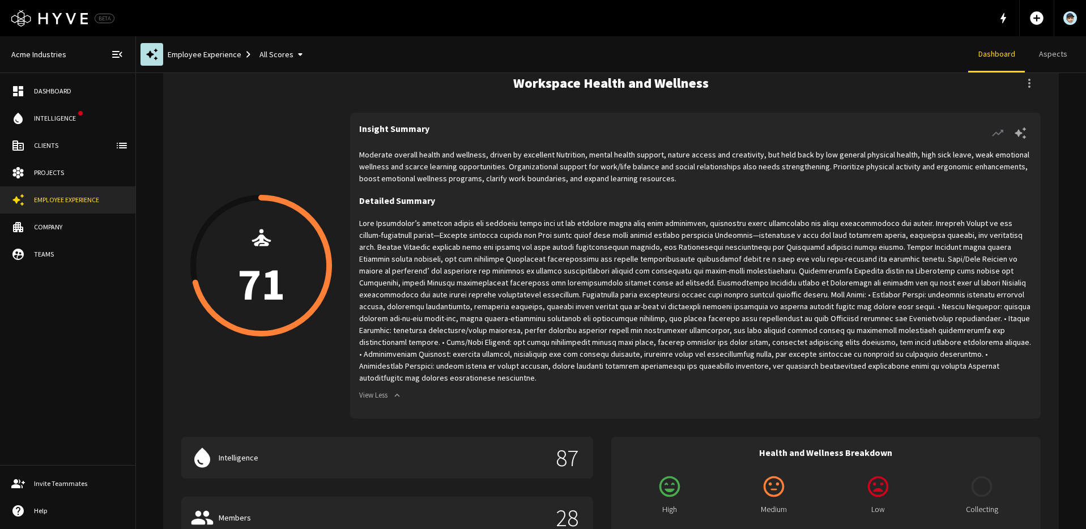
click at [875, 31] on div "Logo Created with Sketch. BETA add_circle" at bounding box center [543, 18] width 1086 height 36
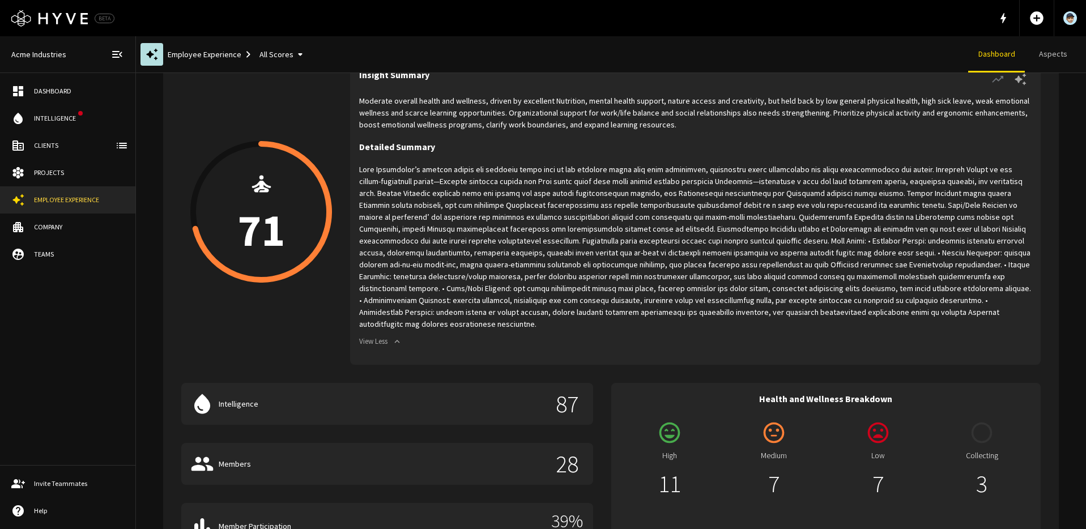
scroll to position [130, 0]
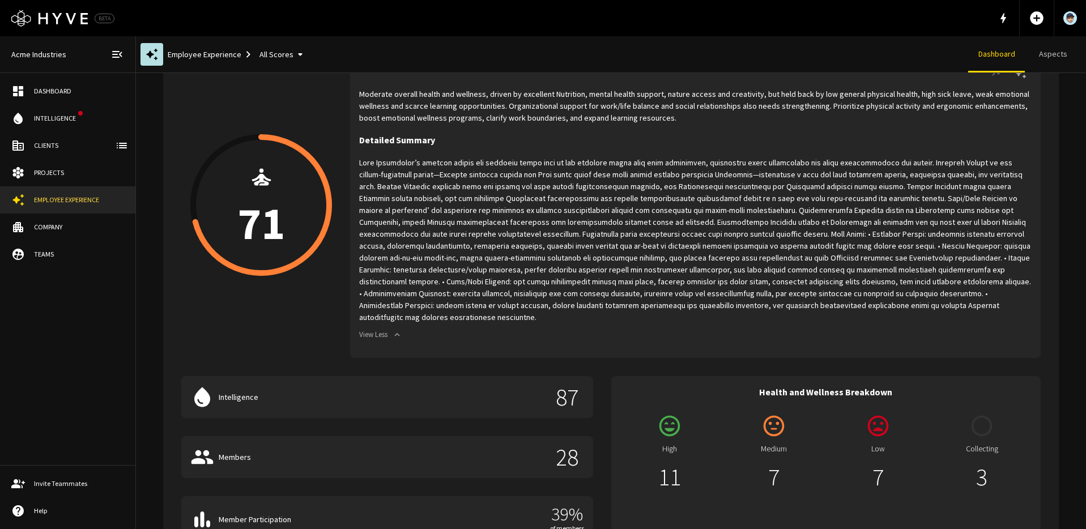
click at [896, 58] on div "Employee Experience All Scores Dashboard Aspects" at bounding box center [611, 54] width 950 height 37
click at [218, 38] on div "Employee Experience All Scores" at bounding box center [226, 54] width 180 height 36
